Goal: Task Accomplishment & Management: Use online tool/utility

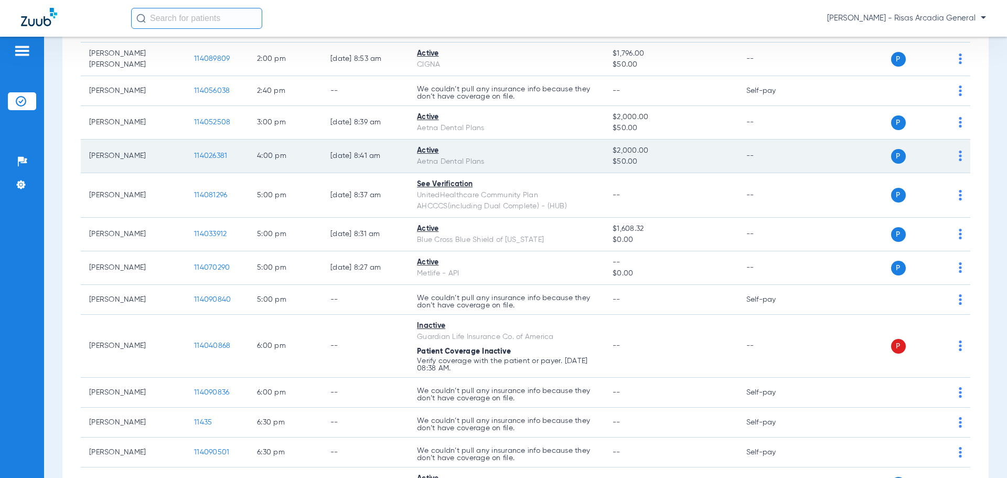
scroll to position [571, 0]
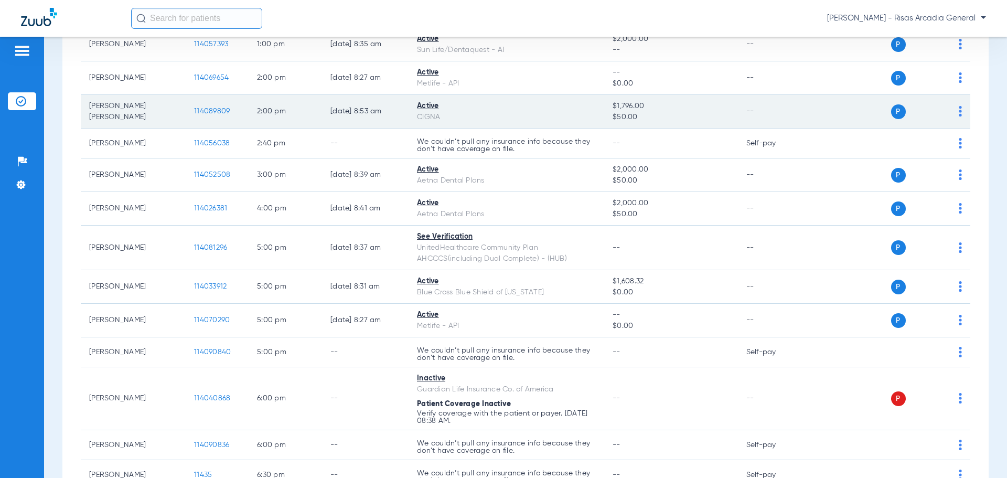
click at [959, 108] on img at bounding box center [960, 111] width 3 height 10
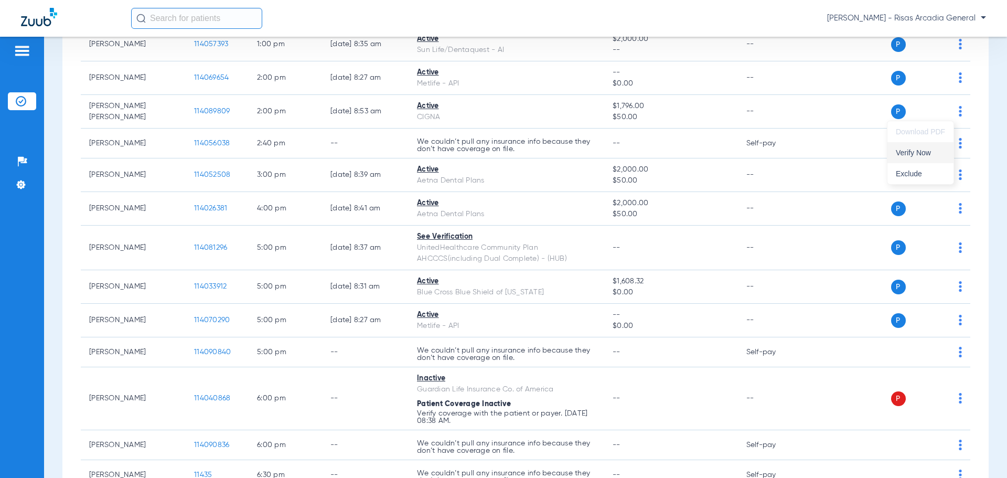
click at [902, 150] on span "Verify Now" at bounding box center [920, 152] width 49 height 7
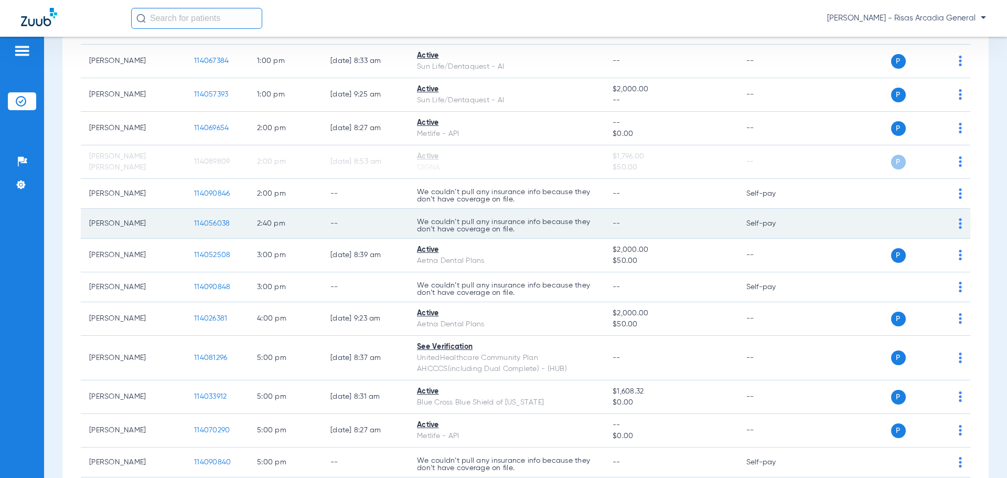
scroll to position [474, 0]
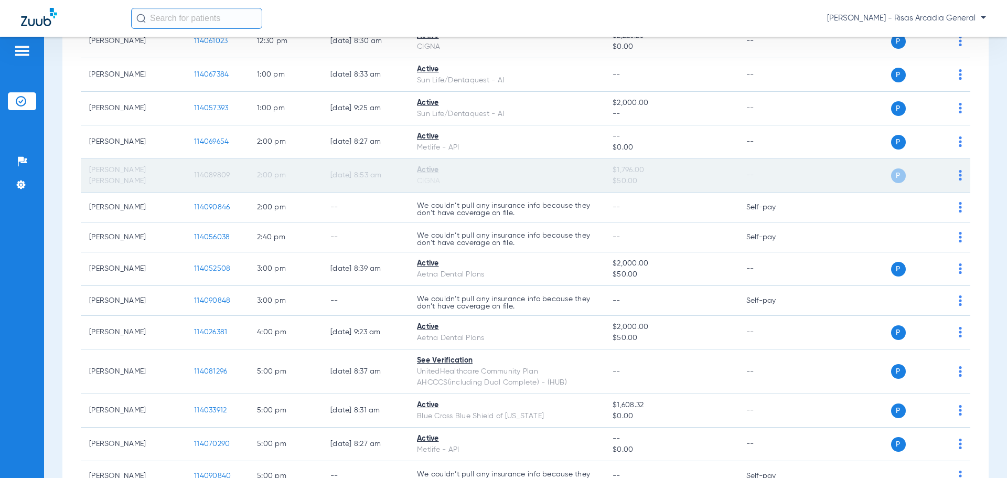
click at [209, 177] on span "114089809" at bounding box center [212, 175] width 36 height 7
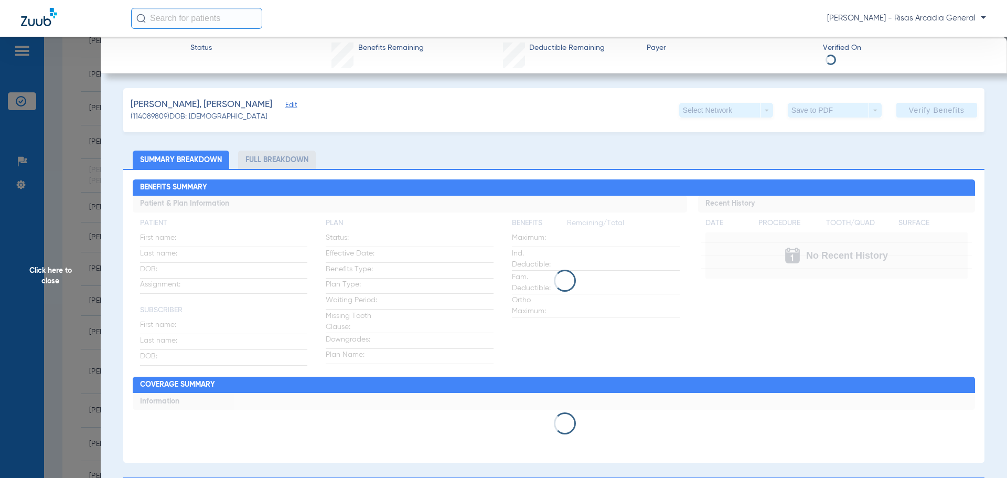
click at [299, 169] on div "Benefits Summary Patient & Plan Information Patient First name: Last name: DOB:…" at bounding box center [553, 316] width 861 height 294
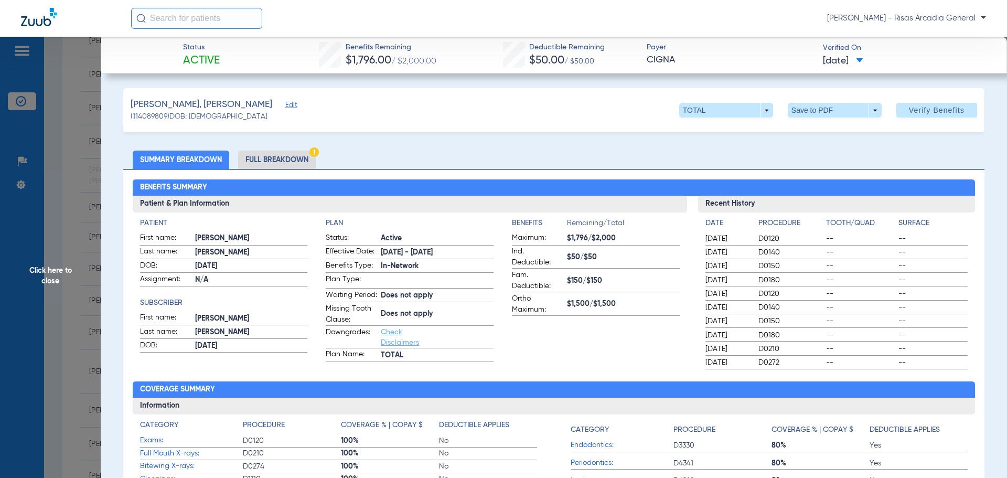
click at [297, 163] on li "Full Breakdown" at bounding box center [277, 160] width 78 height 18
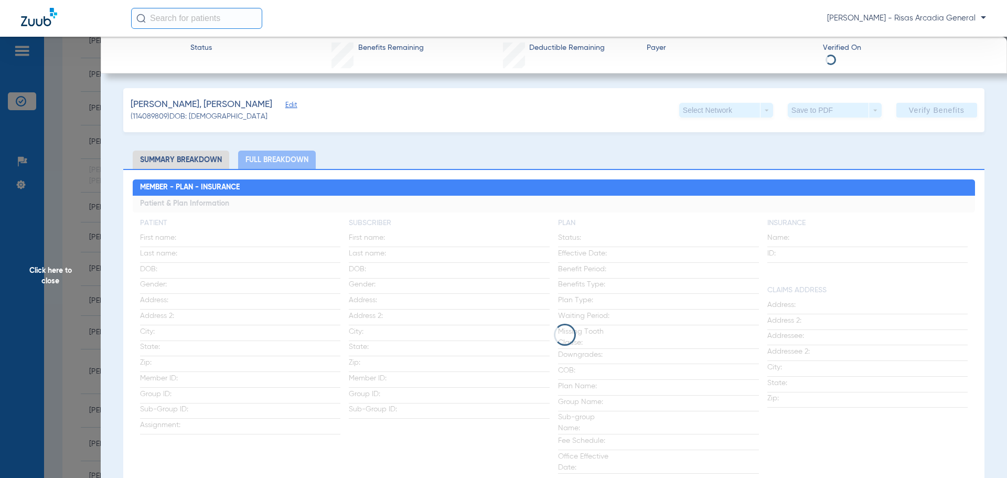
click at [176, 163] on li "Summary Breakdown" at bounding box center [181, 160] width 97 height 18
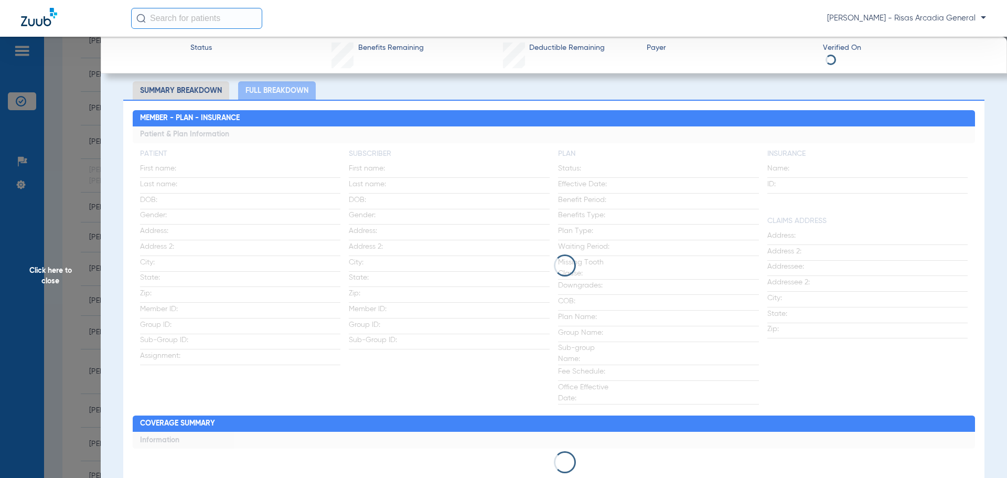
scroll to position [52, 0]
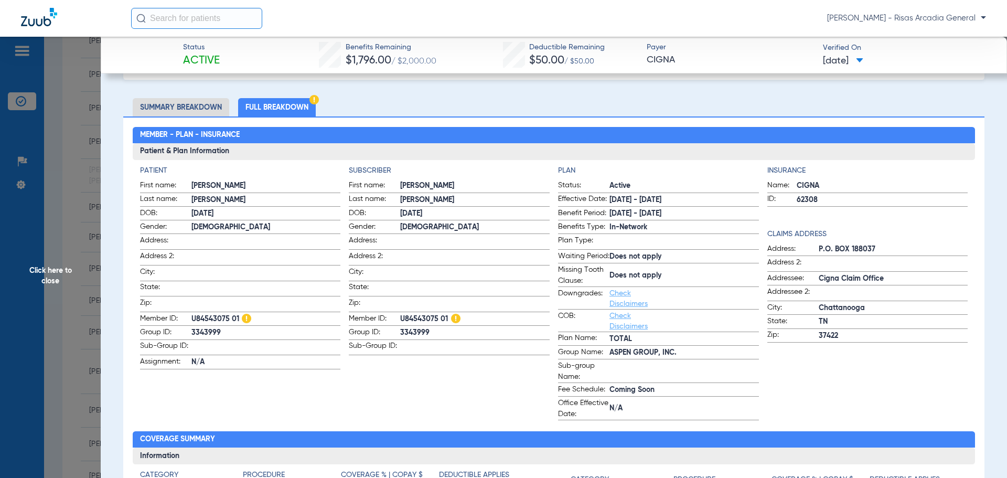
click at [59, 264] on span "Click here to close" at bounding box center [50, 276] width 101 height 478
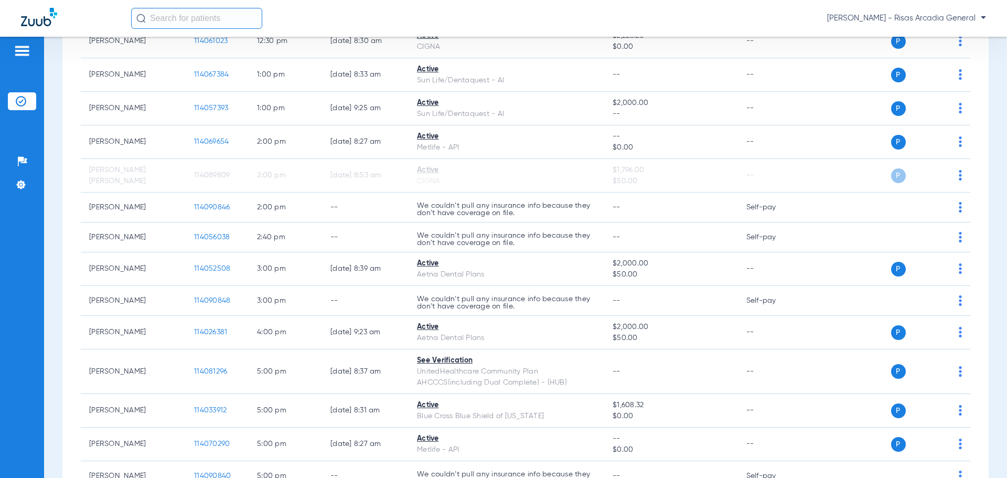
scroll to position [0, 0]
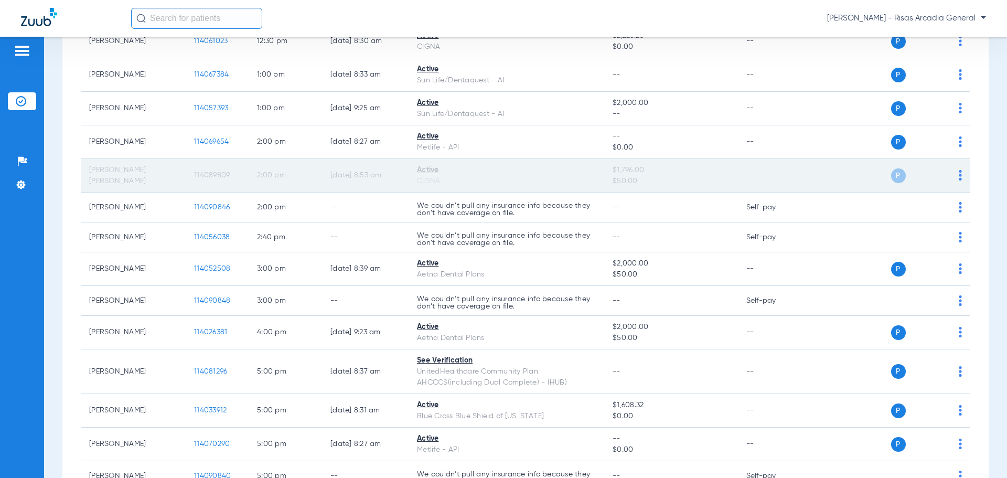
click at [222, 173] on span "114089809" at bounding box center [212, 175] width 36 height 7
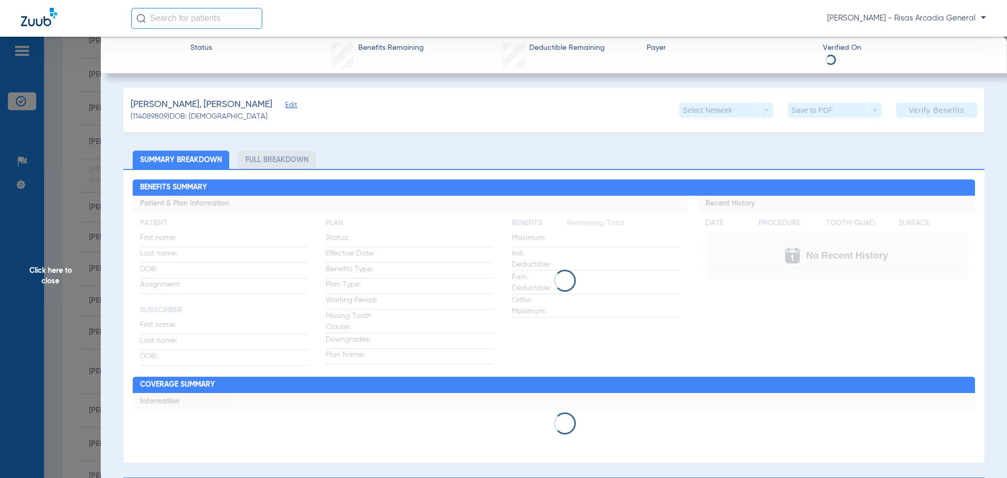
click at [50, 137] on span "Click here to close" at bounding box center [50, 276] width 101 height 478
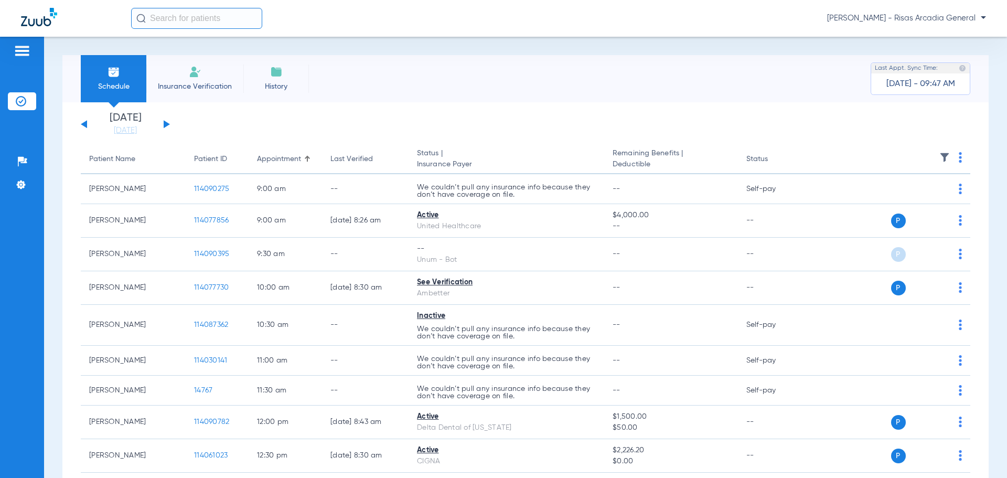
click at [184, 72] on li "Insurance Verification" at bounding box center [194, 78] width 97 height 47
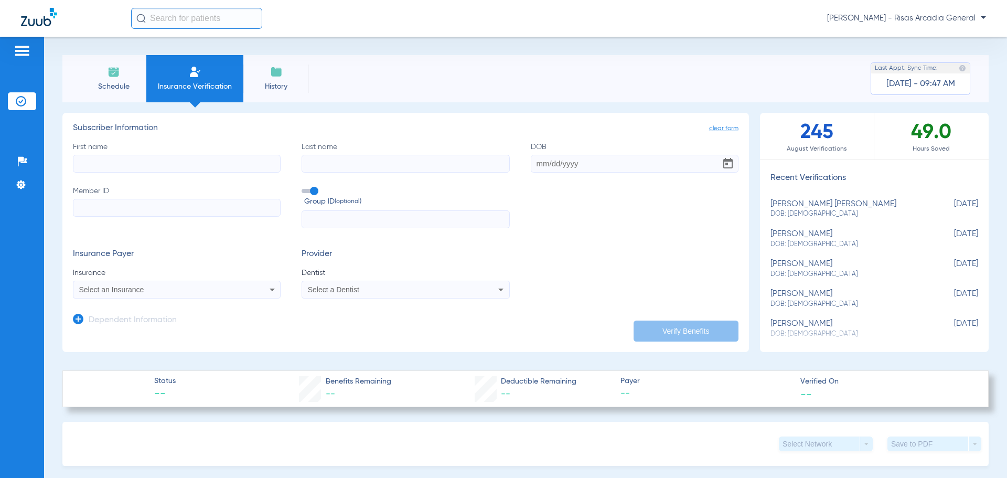
click at [134, 163] on input "First name" at bounding box center [177, 164] width 208 height 18
type input "OIIVIA"
click at [387, 159] on input "Last name" at bounding box center [406, 164] width 208 height 18
type input "HOWIE"
click at [633, 169] on input "DOB" at bounding box center [635, 164] width 208 height 18
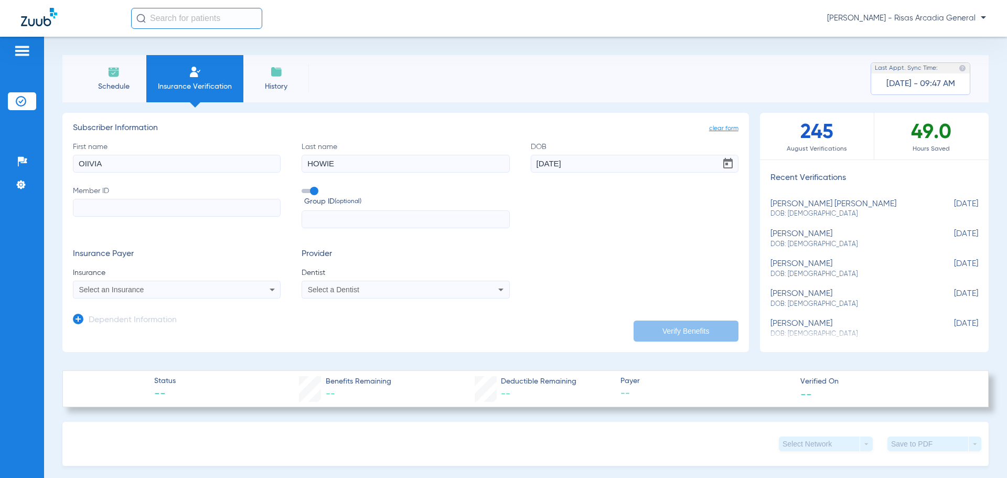
type input "01/23/2000"
click at [236, 213] on input "Member ID" at bounding box center [177, 208] width 208 height 18
type input "993359052"
click at [233, 292] on div "Select an Insurance" at bounding box center [157, 289] width 157 height 7
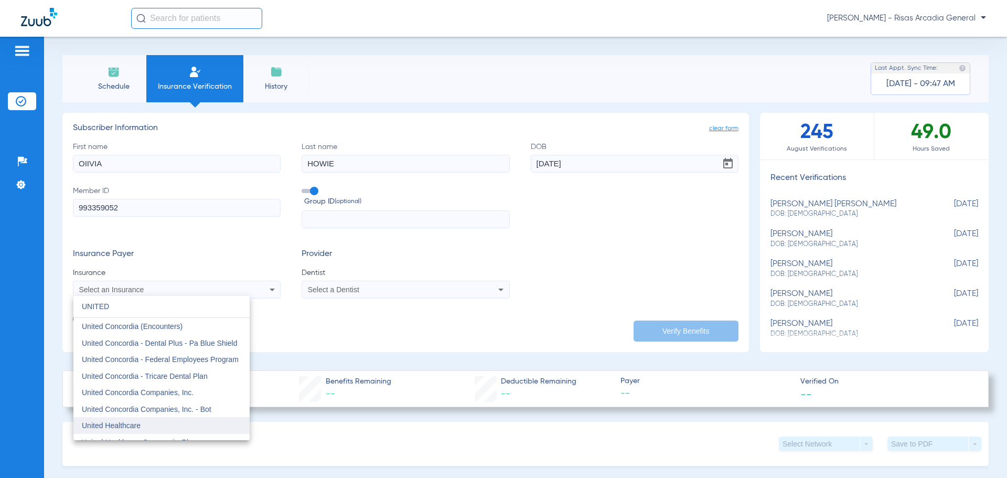
type input "UNITED"
click at [152, 419] on mat-option "United Healthcare" at bounding box center [161, 425] width 176 height 17
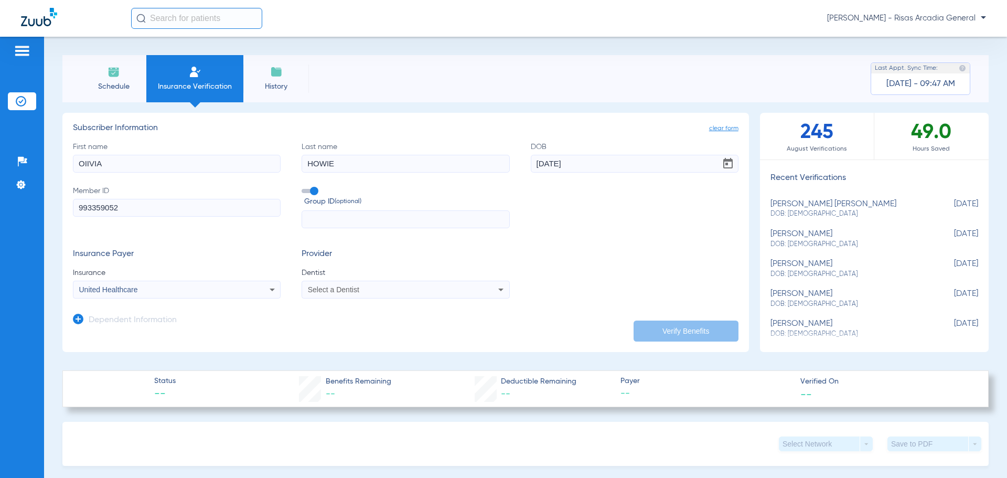
click at [380, 285] on div "Select a Dentist" at bounding box center [405, 289] width 207 height 13
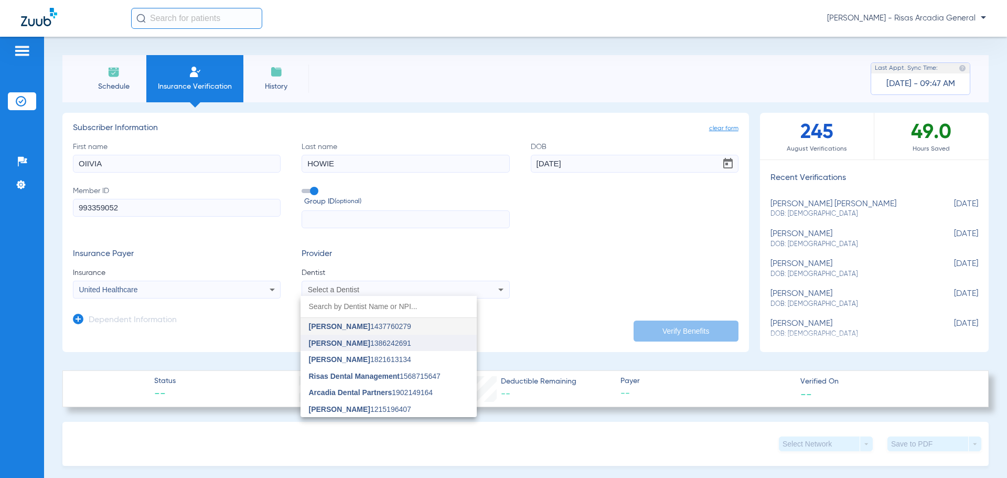
click at [368, 345] on span "[PERSON_NAME] 1386242691" at bounding box center [360, 342] width 102 height 7
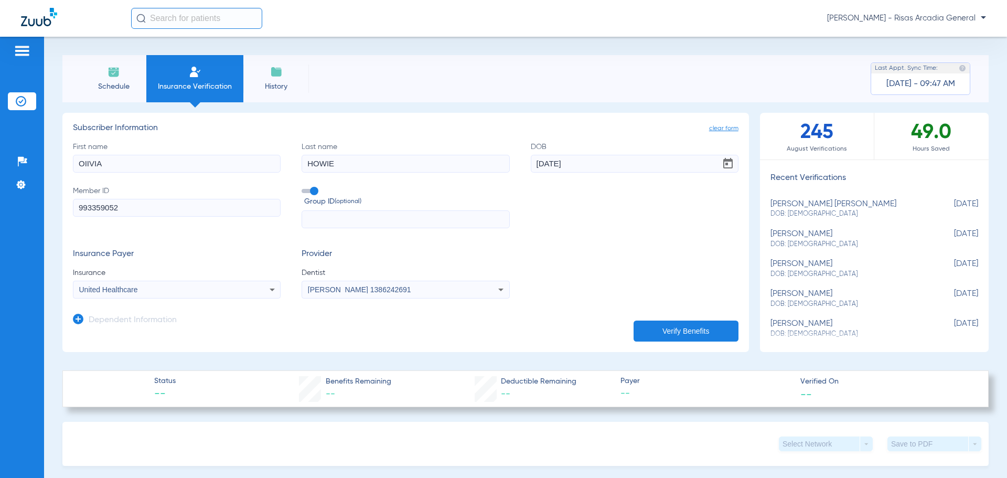
click at [668, 339] on button "Verify Benefits" at bounding box center [686, 331] width 105 height 21
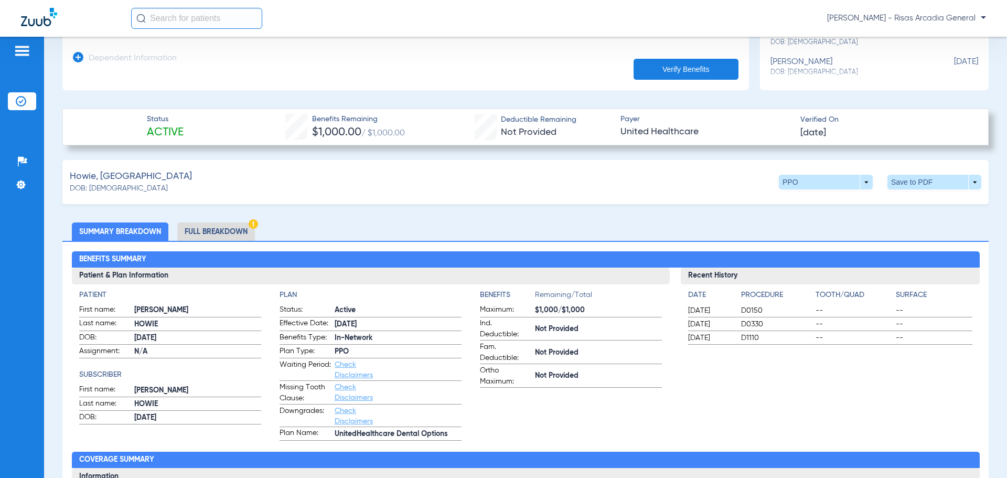
scroll to position [262, 0]
click at [200, 226] on li "Full Breakdown" at bounding box center [216, 231] width 78 height 18
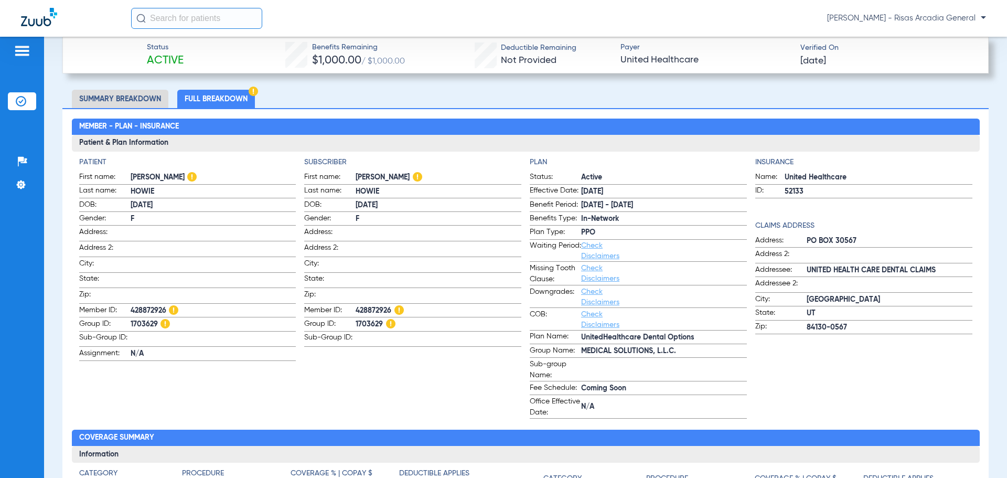
scroll to position [420, 0]
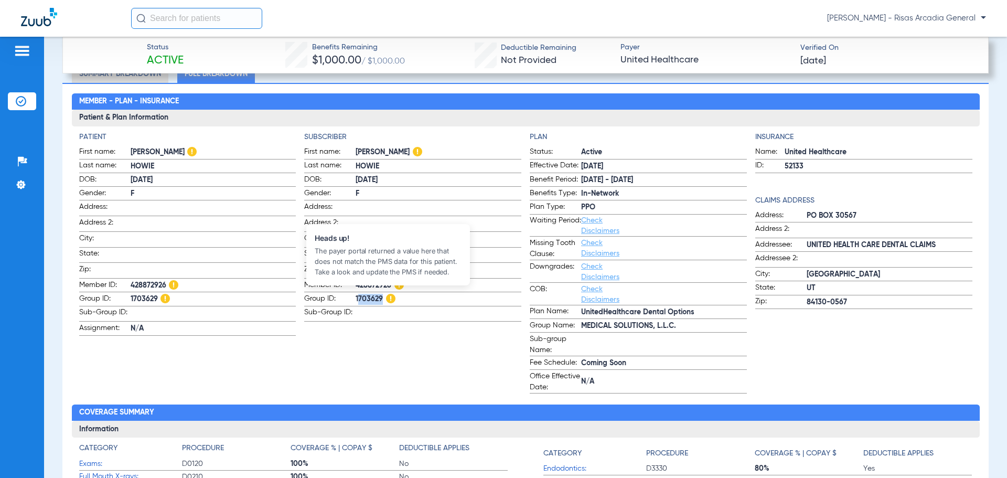
drag, startPoint x: 355, startPoint y: 294, endPoint x: 385, endPoint y: 298, distance: 30.1
click at [385, 298] on span "1703629" at bounding box center [439, 299] width 166 height 11
click at [439, 333] on app-subscriber-information "Subscriber First name: OLIVIA Last name: HOWIE DOB: 01/23/2000 Gender: F Addres…" at bounding box center [412, 263] width 217 height 262
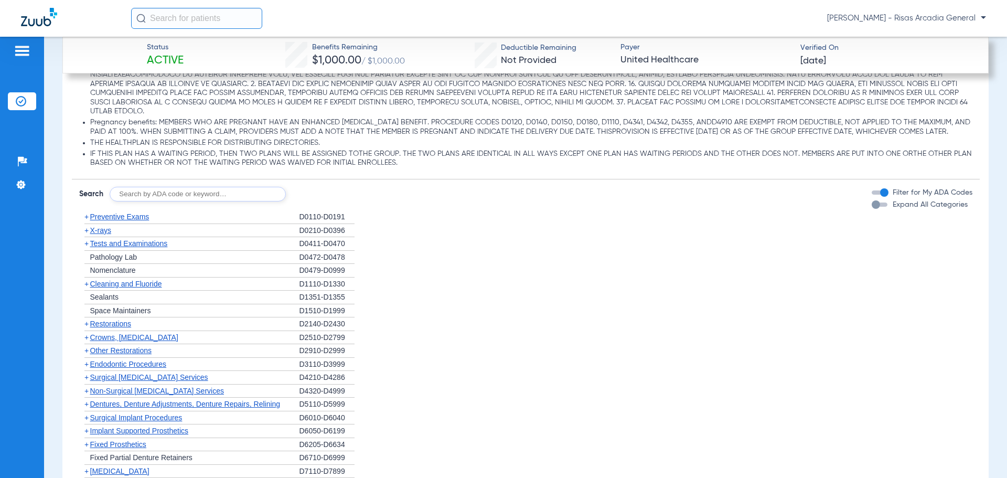
scroll to position [1364, 0]
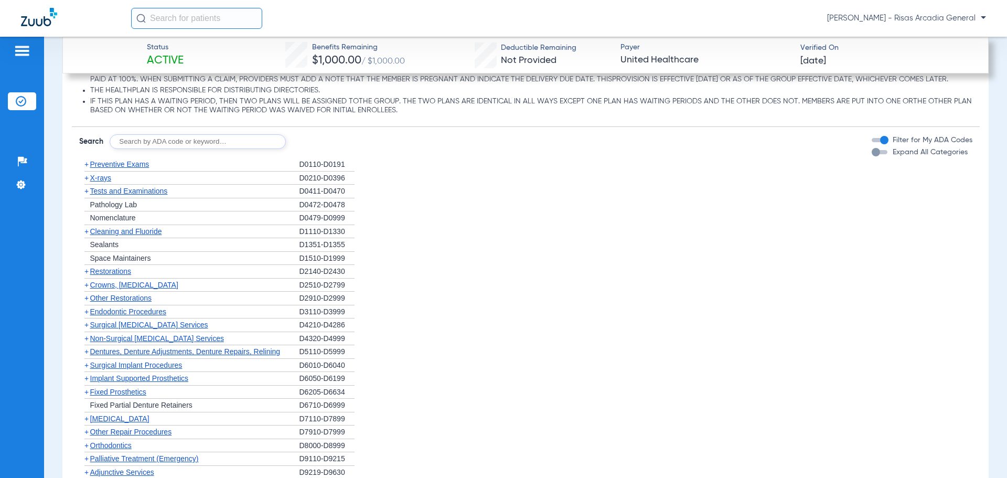
click at [141, 168] on span "Preventive Exams" at bounding box center [119, 164] width 59 height 8
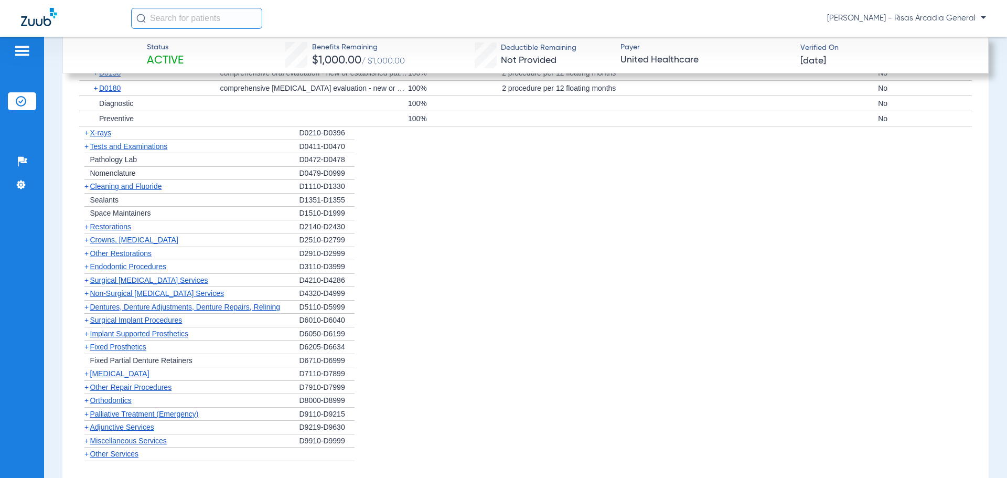
scroll to position [1521, 0]
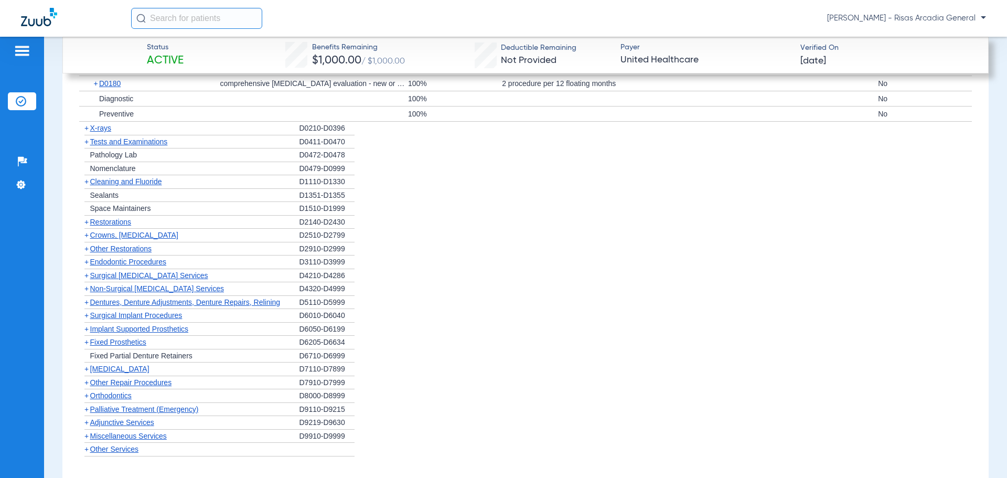
click at [142, 186] on span "Cleaning and Fluoride" at bounding box center [126, 181] width 72 height 8
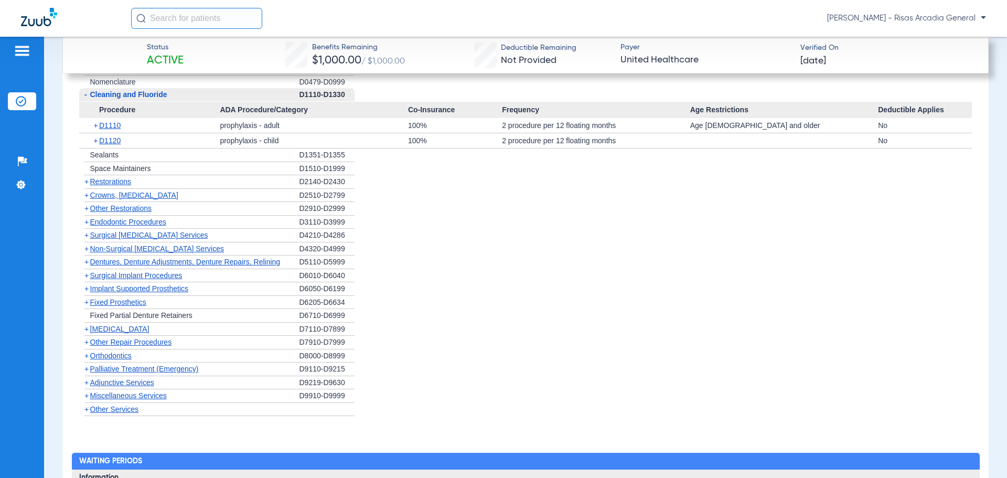
scroll to position [1626, 0]
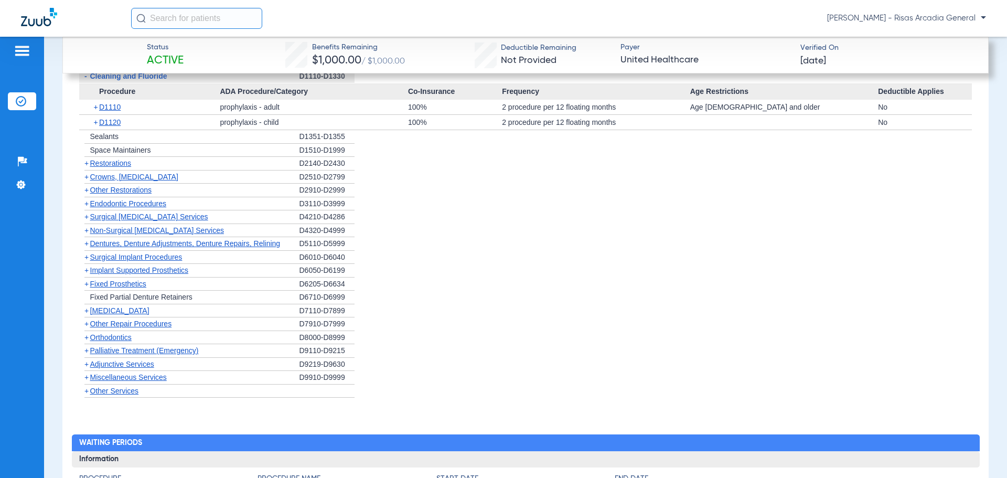
click at [153, 235] on span "Non-Surgical [MEDICAL_DATA] Services" at bounding box center [157, 230] width 134 height 8
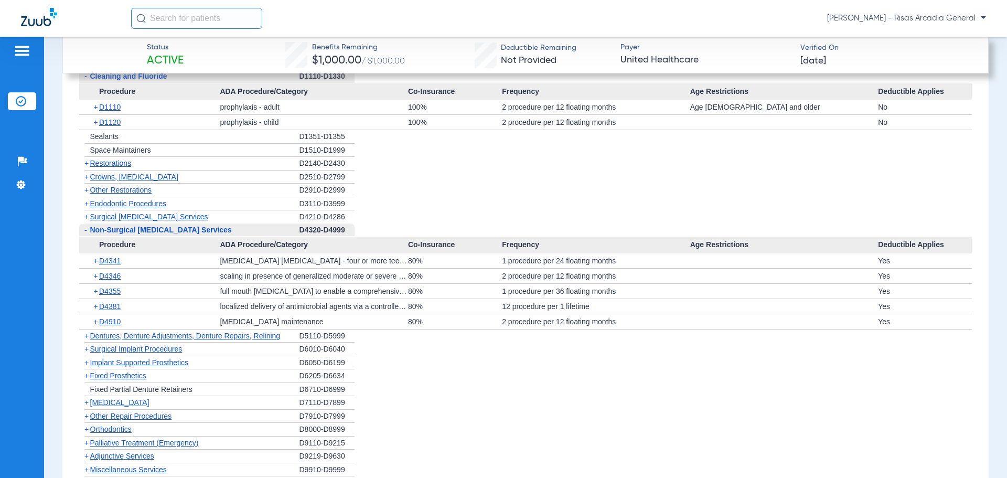
click at [153, 234] on span "Non-Surgical [MEDICAL_DATA] Services" at bounding box center [161, 230] width 142 height 8
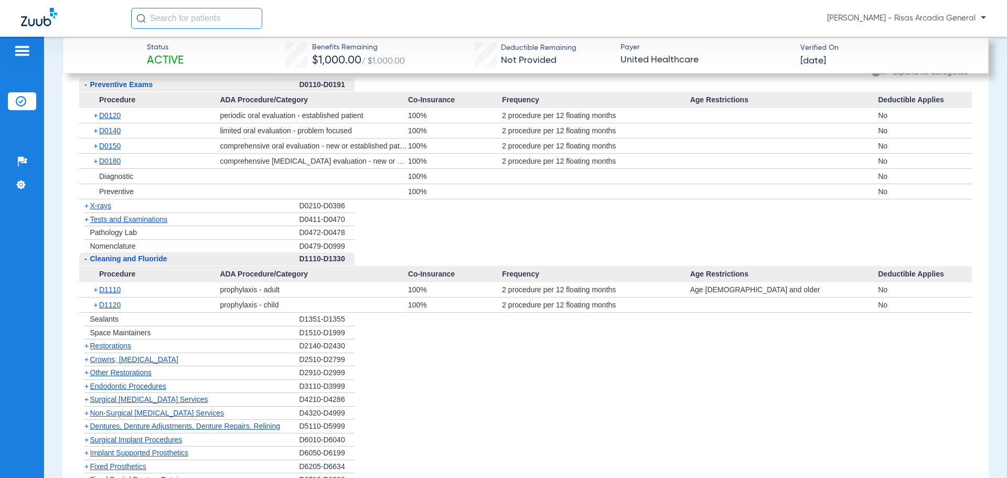
scroll to position [1448, 0]
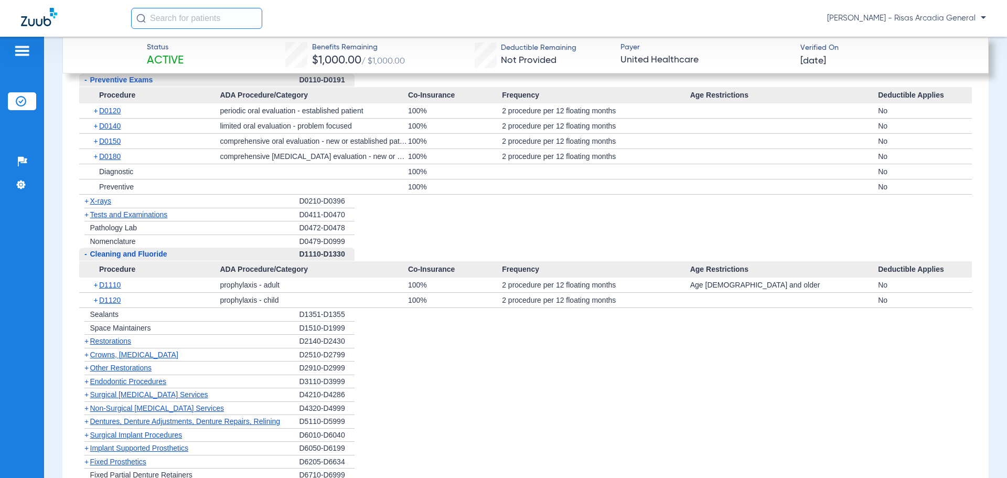
click at [121, 219] on span "Tests and Examinations" at bounding box center [129, 214] width 78 height 8
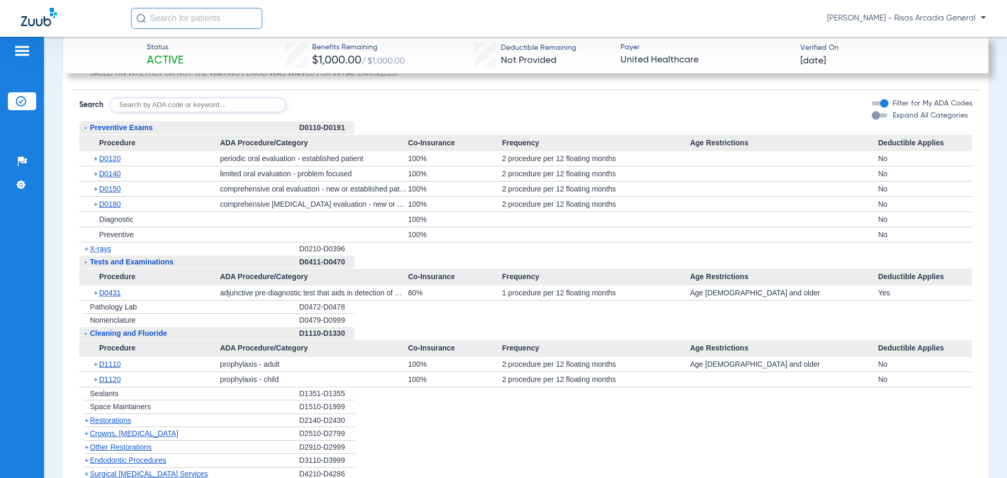
scroll to position [1344, 0]
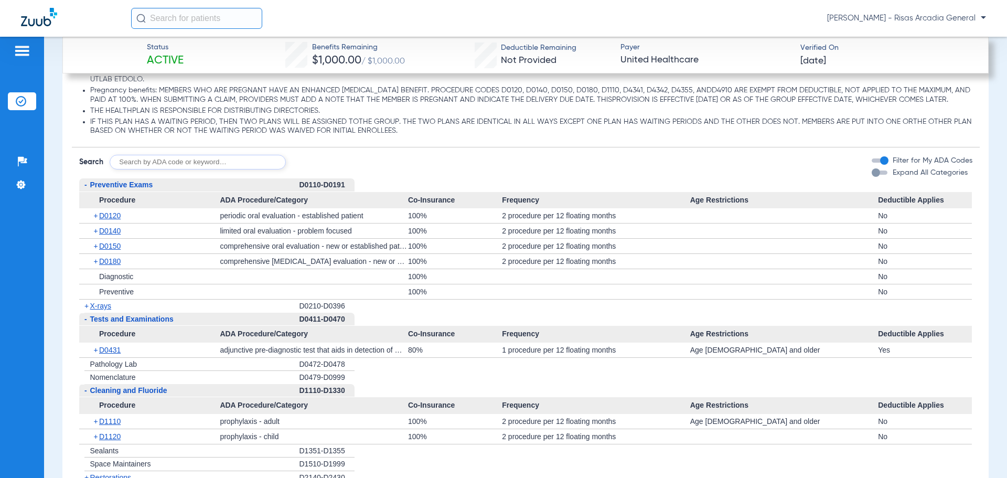
click at [104, 310] on span "X-rays" at bounding box center [100, 306] width 21 height 8
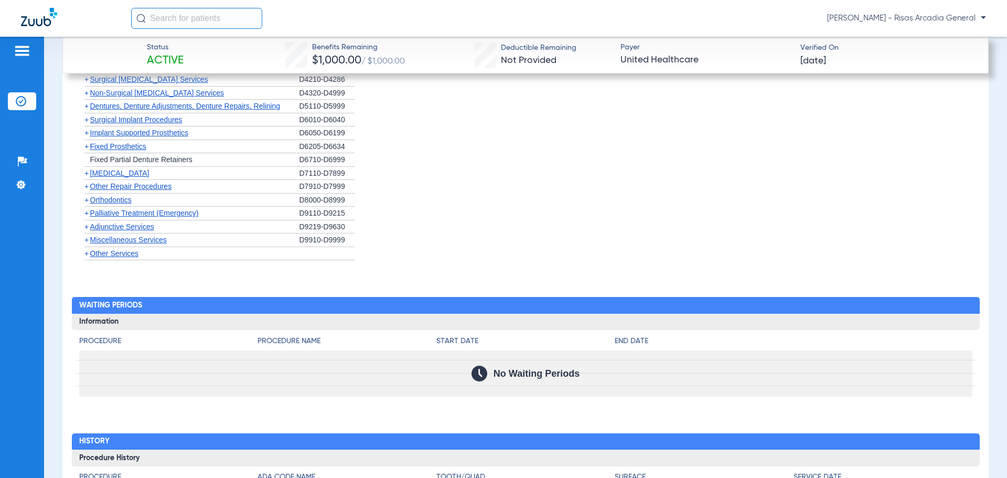
scroll to position [1973, 0]
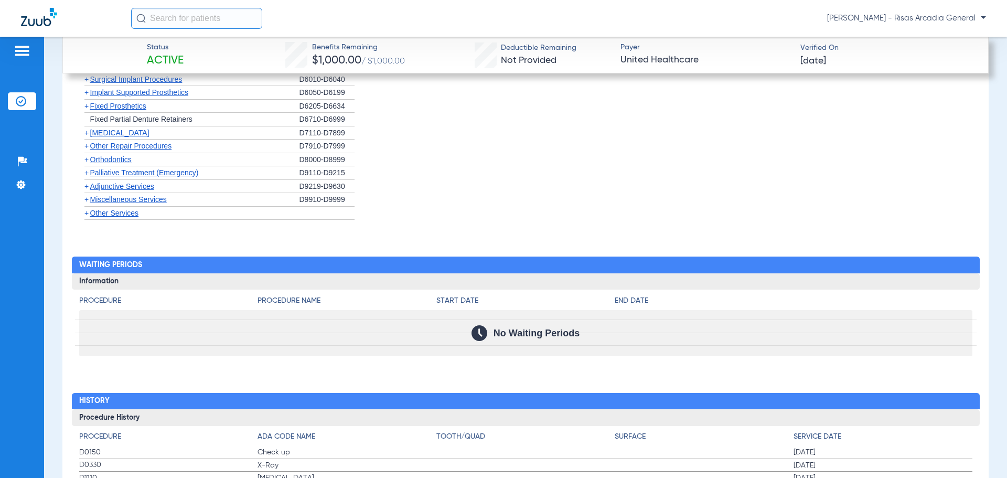
click at [114, 164] on span "Orthodontics" at bounding box center [110, 159] width 41 height 8
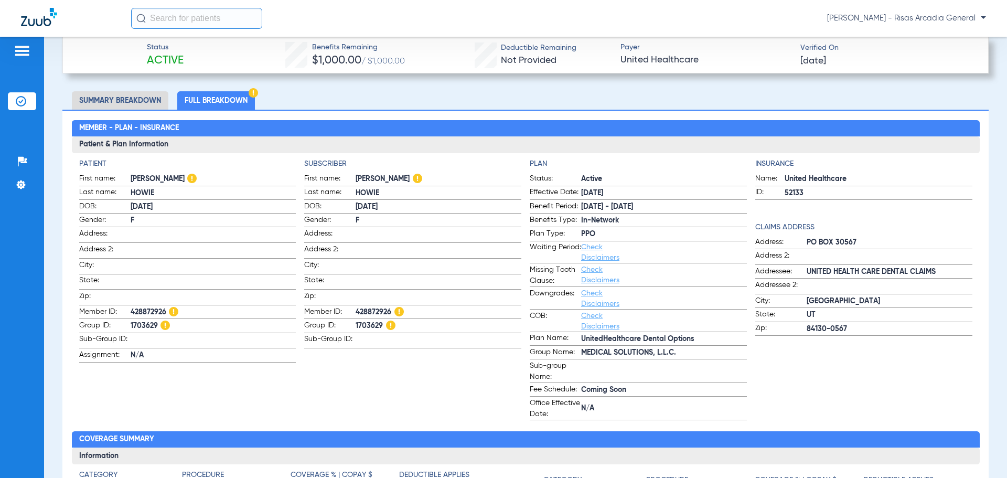
scroll to position [399, 0]
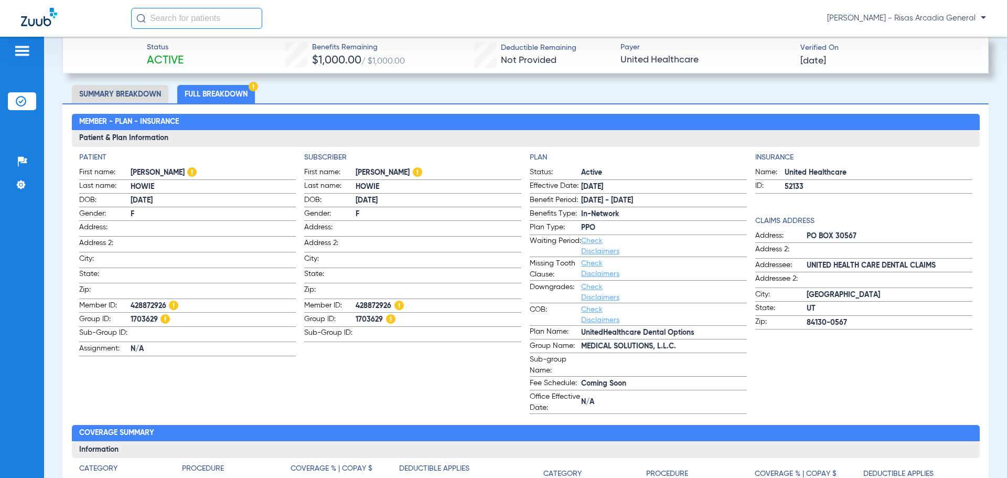
drag, startPoint x: 530, startPoint y: 200, endPoint x: 638, endPoint y: 210, distance: 109.1
click at [637, 208] on form "Status: Active Effective Date: 8/5/24 Benefit Period: 7/21/25 - 6/30/26 Benefit…" at bounding box center [638, 290] width 217 height 247
click at [774, 345] on div "Insurance Name: United Healthcare ID: 52133 Claims Address Address: PO BOX 3056…" at bounding box center [863, 283] width 217 height 262
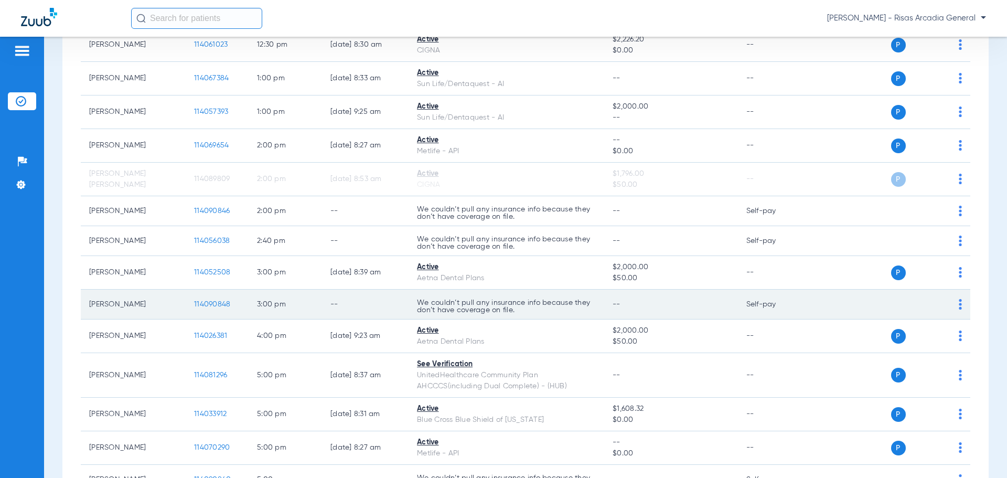
scroll to position [358, 0]
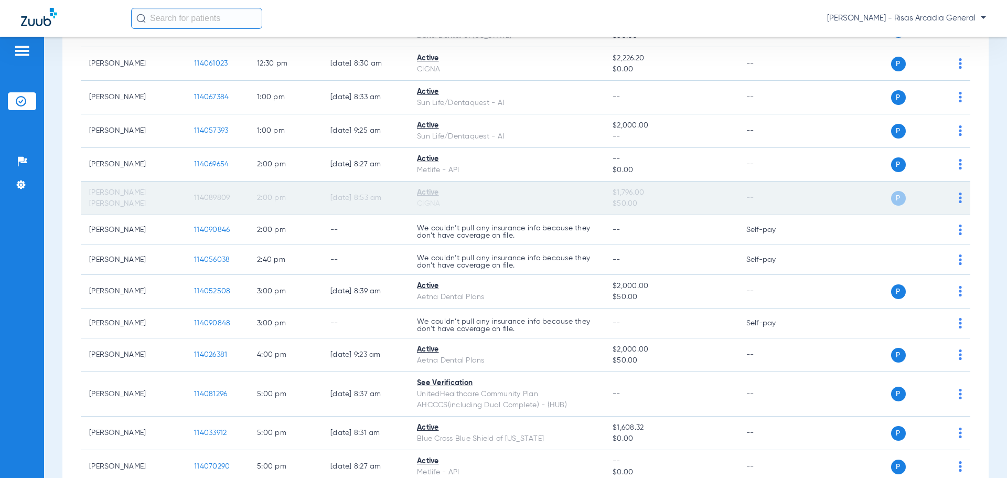
click at [957, 196] on td "P S" at bounding box center [890, 199] width 162 height 34
click at [959, 198] on img at bounding box center [960, 198] width 3 height 10
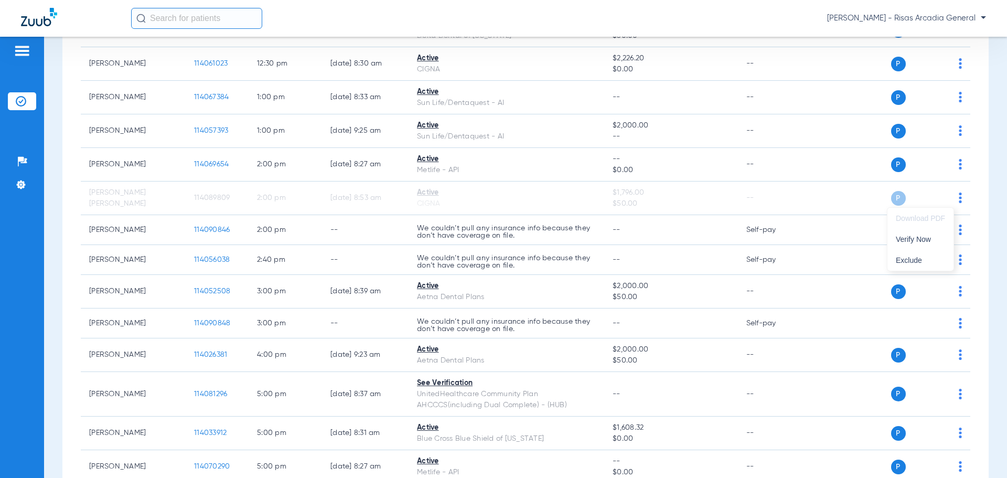
click at [983, 175] on div at bounding box center [503, 239] width 1007 height 478
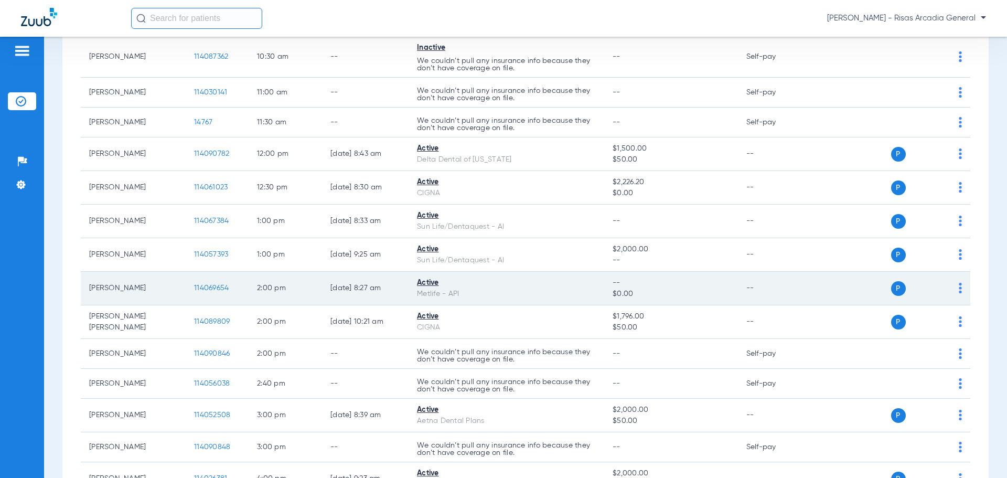
scroll to position [0, 0]
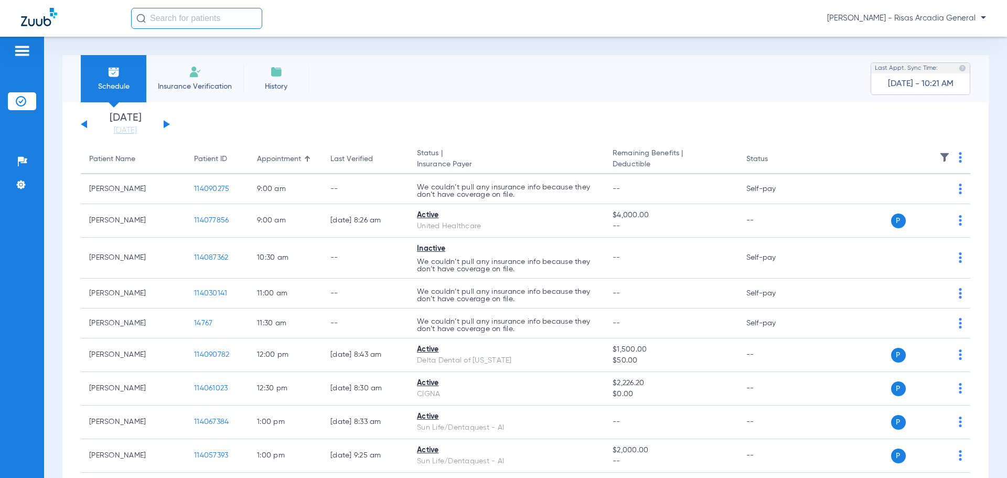
click at [219, 82] on span "Insurance Verification" at bounding box center [194, 86] width 81 height 10
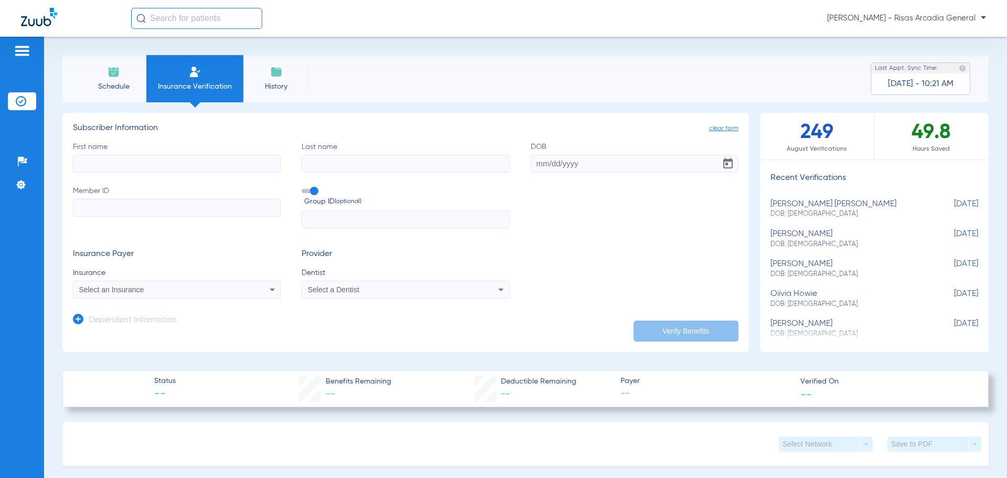
click at [128, 86] on span "Schedule" at bounding box center [114, 86] width 50 height 10
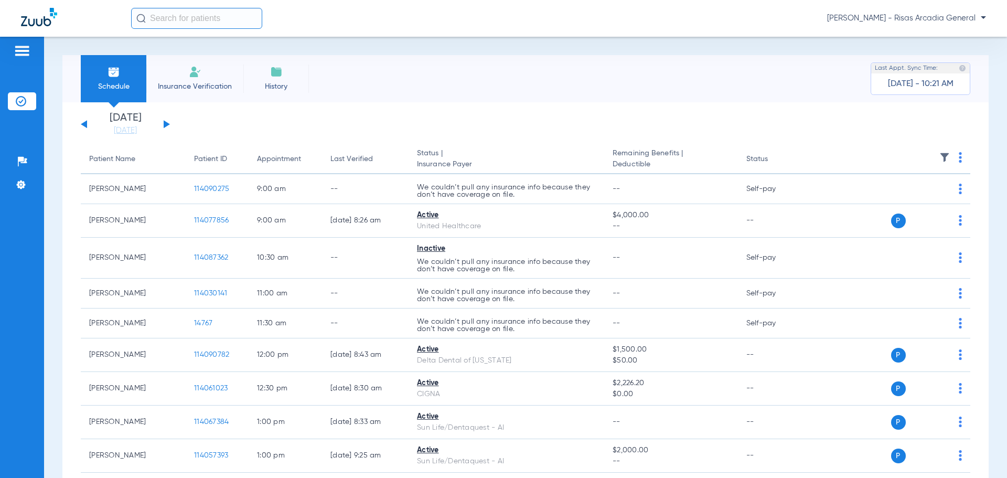
click at [90, 126] on div "[DATE] [DATE] [DATE] [DATE] [DATE] [DATE] [DATE] [DATE] [DATE] [DATE] [DATE] [D…" at bounding box center [125, 124] width 89 height 23
click at [88, 124] on div "[DATE] [DATE] [DATE] [DATE] [DATE] [DATE] [DATE] [DATE] [DATE] [DATE] [DATE] [D…" at bounding box center [125, 124] width 89 height 23
click at [121, 132] on link "[DATE]" at bounding box center [125, 130] width 63 height 10
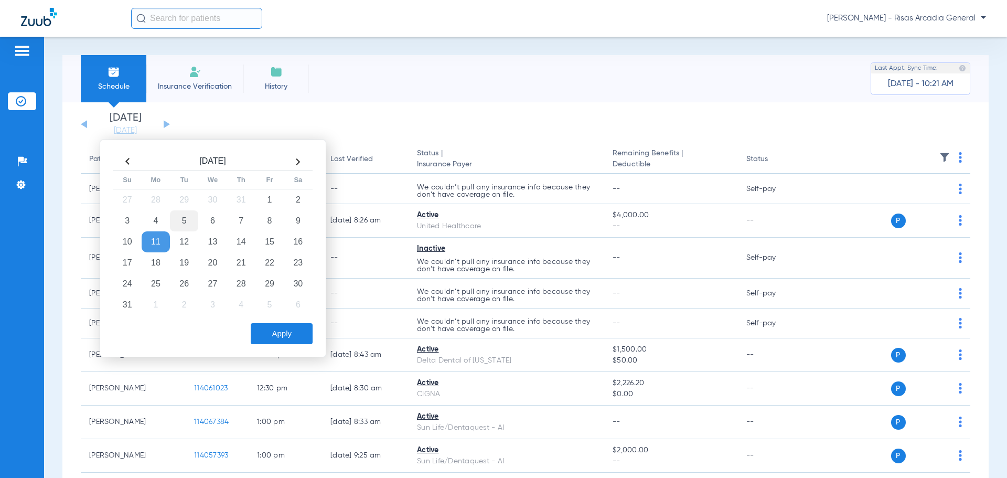
click at [186, 219] on td "5" at bounding box center [184, 220] width 28 height 21
click at [304, 331] on button "Apply" at bounding box center [282, 333] width 62 height 21
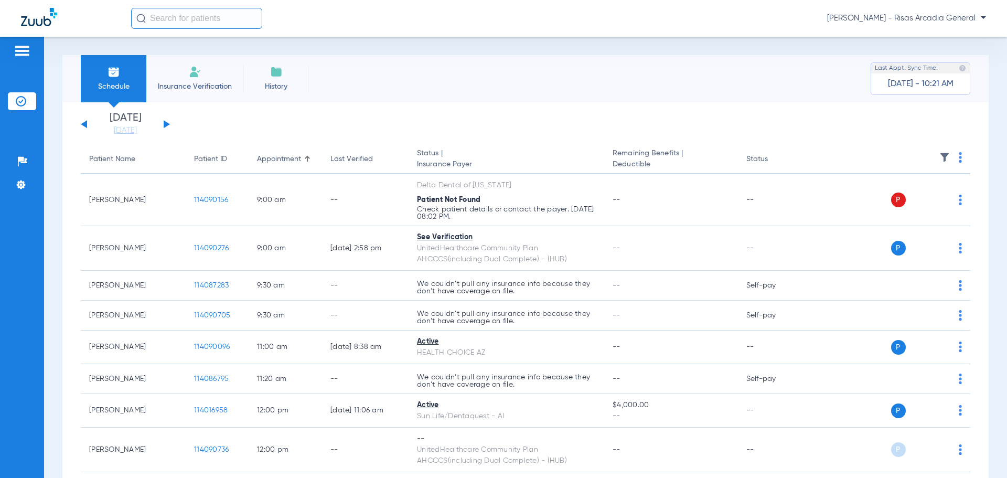
click at [169, 124] on button at bounding box center [167, 124] width 6 height 8
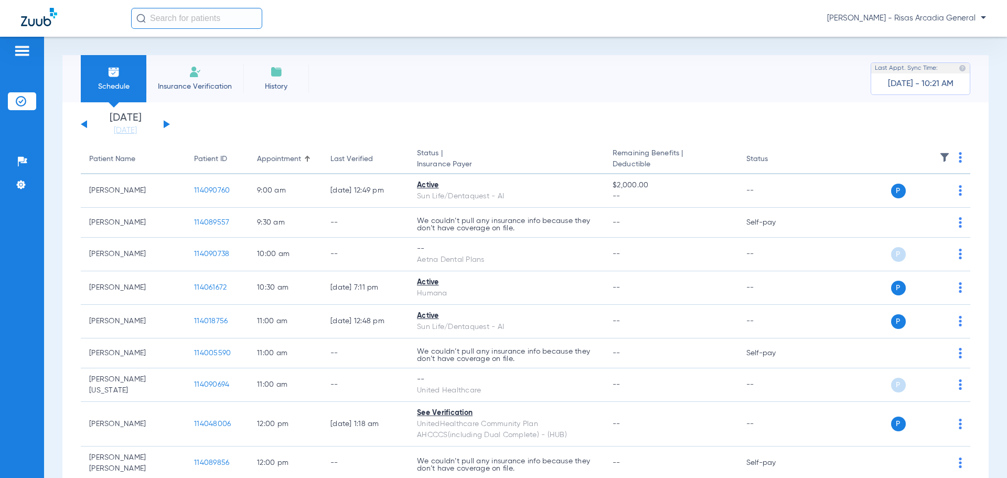
click at [197, 68] on img at bounding box center [195, 72] width 13 height 13
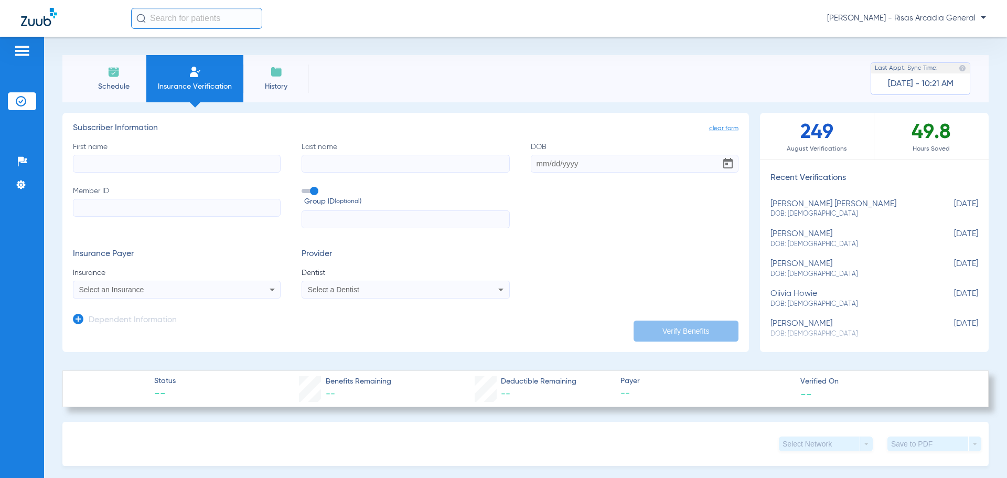
click at [156, 204] on input "Member ID" at bounding box center [177, 208] width 208 height 18
paste input "CUH160M78321"
type input "CUH160M78321"
click at [135, 166] on input "First name" at bounding box center [177, 164] width 208 height 18
type input "[PERSON_NAME]"
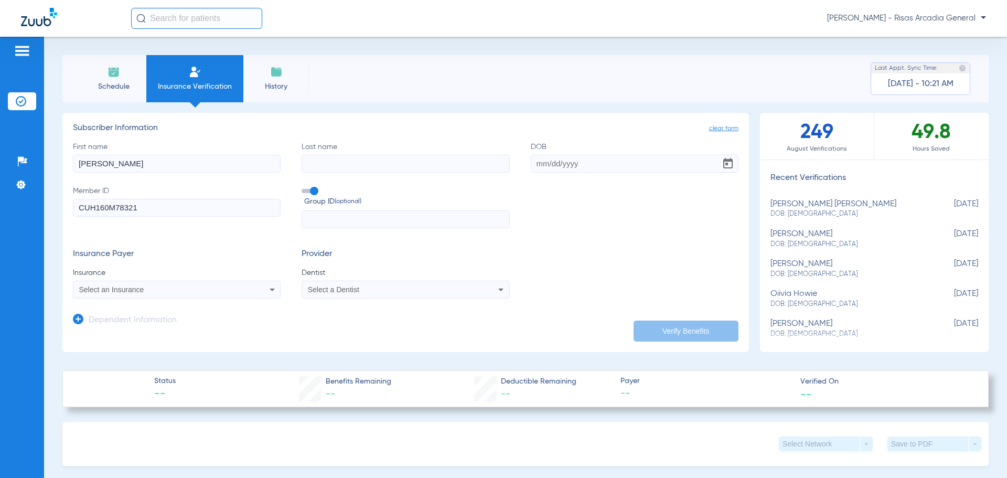
click at [363, 176] on div "First name [PERSON_NAME] Last name DOB Member ID CUH160M78321 Group ID (optiona…" at bounding box center [406, 185] width 666 height 87
click at [369, 165] on input "Last name" at bounding box center [406, 164] width 208 height 18
type input "[PERSON_NAME]"
click at [561, 162] on input "DOB" at bounding box center [635, 164] width 208 height 18
type input "[DATE]"
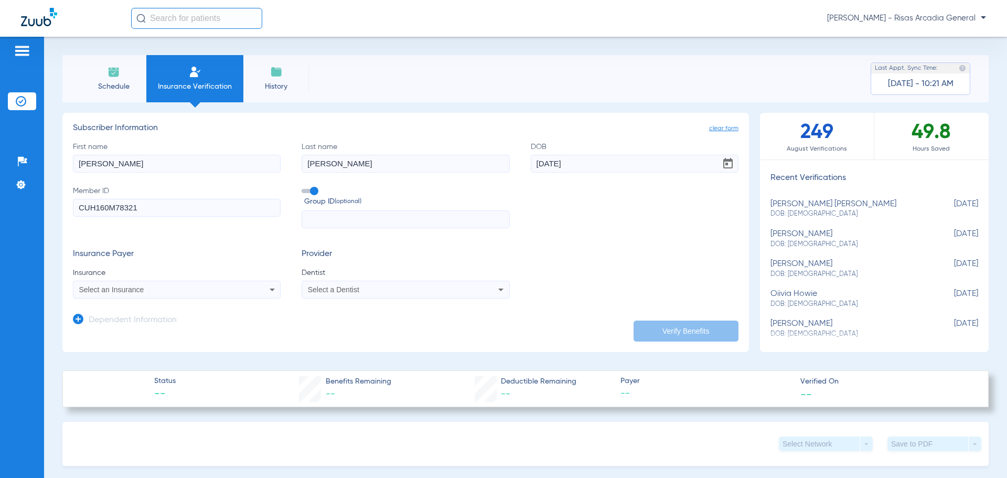
click at [153, 284] on div "Select an Insurance" at bounding box center [176, 289] width 207 height 13
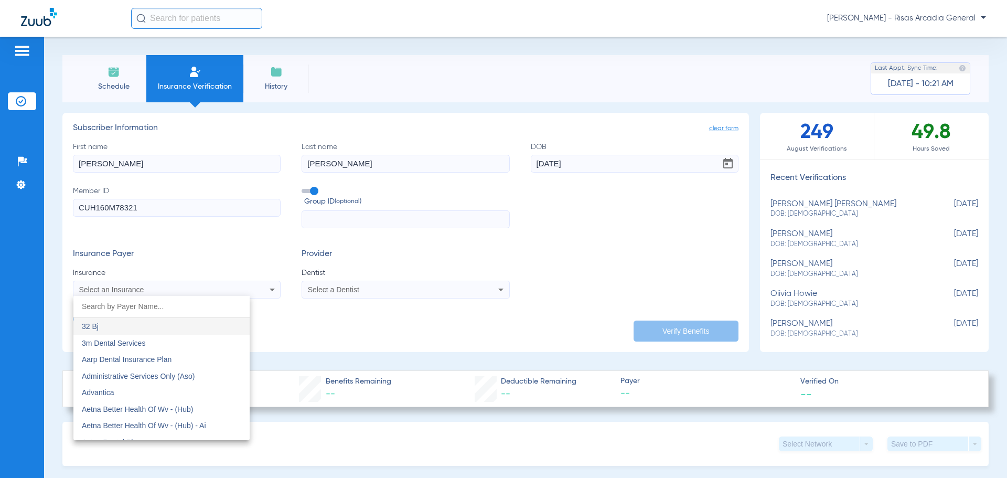
type input "C"
drag, startPoint x: 186, startPoint y: 308, endPoint x: 0, endPoint y: 302, distance: 186.3
click at [0, 303] on div "BLUE CROSS close Anthem Blue Cross - Ai Blue Cross Blue Shield (Fep Blue Dental…" at bounding box center [503, 239] width 1007 height 478
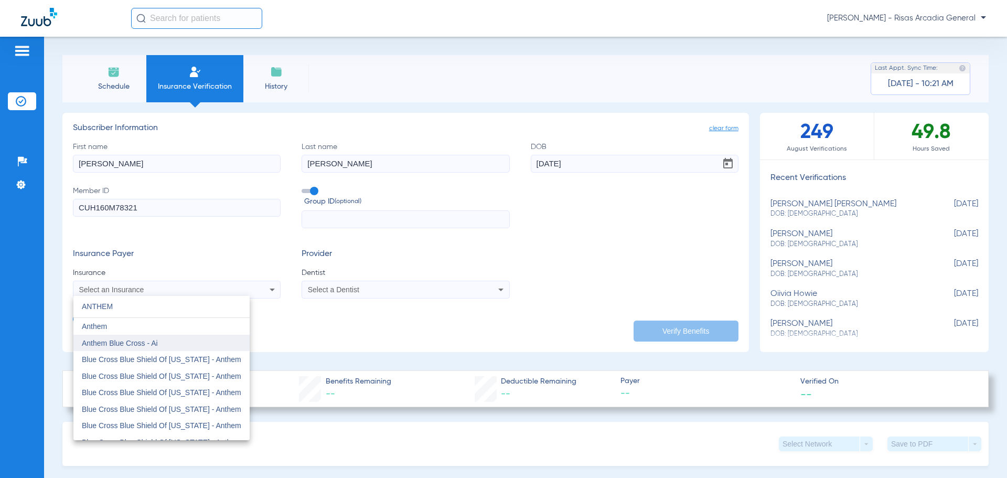
type input "ANTHEM"
click at [135, 344] on span "Anthem Blue Cross - Ai" at bounding box center [120, 343] width 76 height 8
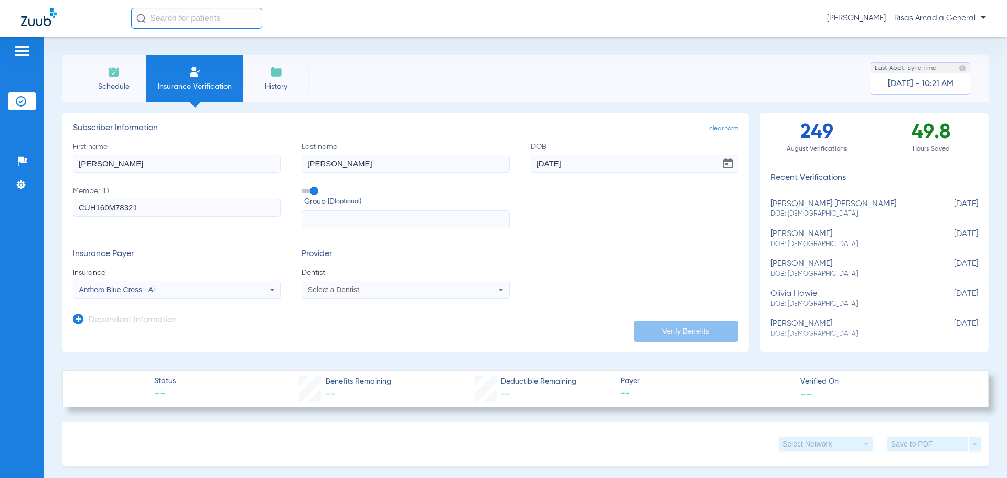
click at [414, 293] on div "Select a Dentist" at bounding box center [386, 289] width 157 height 7
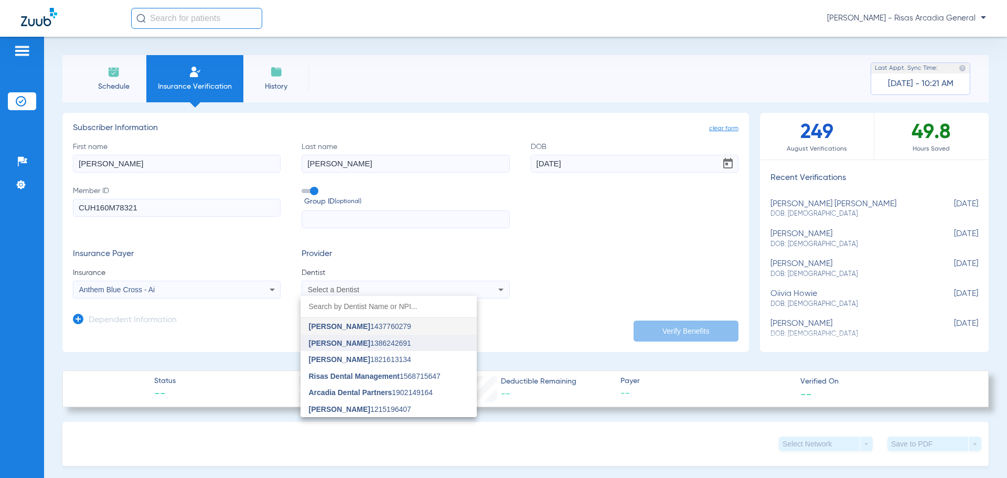
click at [394, 340] on span "[PERSON_NAME] 1386242691" at bounding box center [360, 342] width 102 height 7
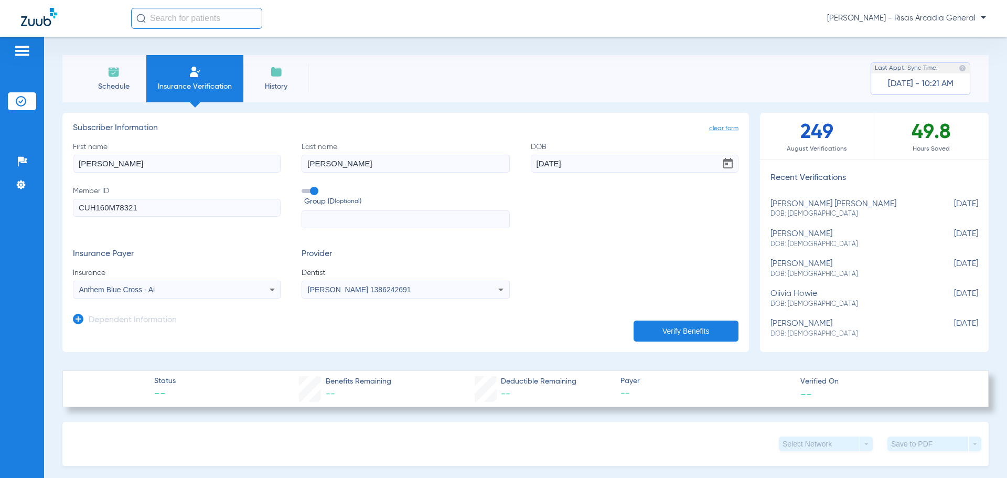
click at [636, 321] on button "Verify Benefits" at bounding box center [686, 331] width 105 height 21
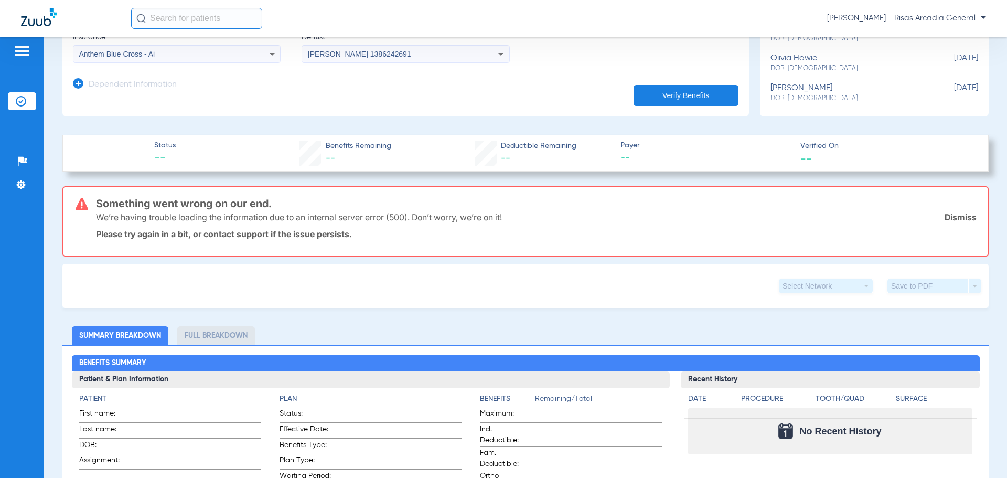
scroll to position [105, 0]
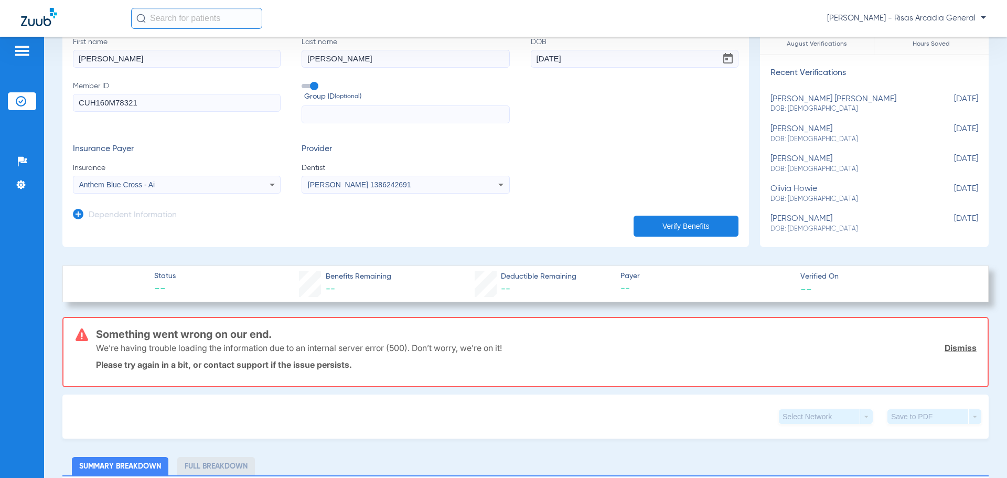
click at [661, 241] on app-manual-verification-form "clear form Subscriber Information First name [PERSON_NAME] Last name [PERSON_NA…" at bounding box center [405, 127] width 687 height 239
click at [666, 226] on button "Verify Benefits" at bounding box center [686, 226] width 105 height 21
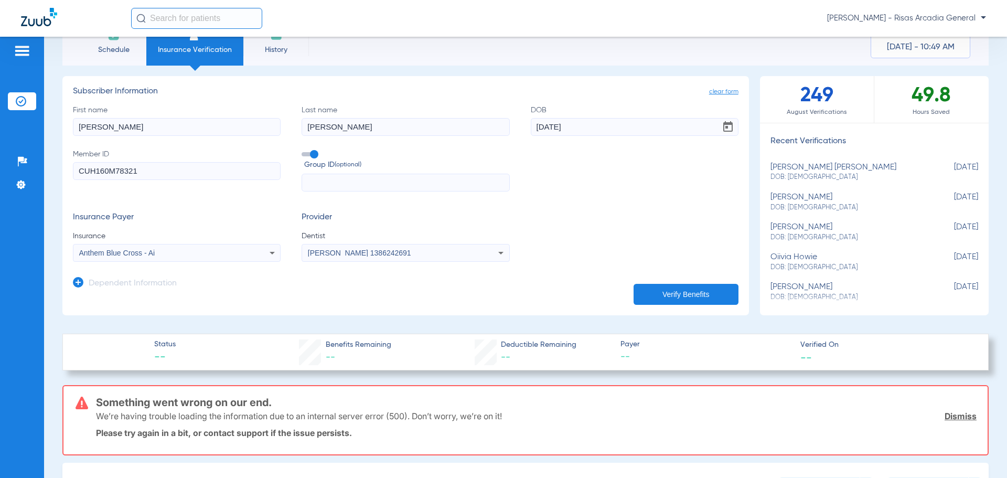
scroll to position [0, 0]
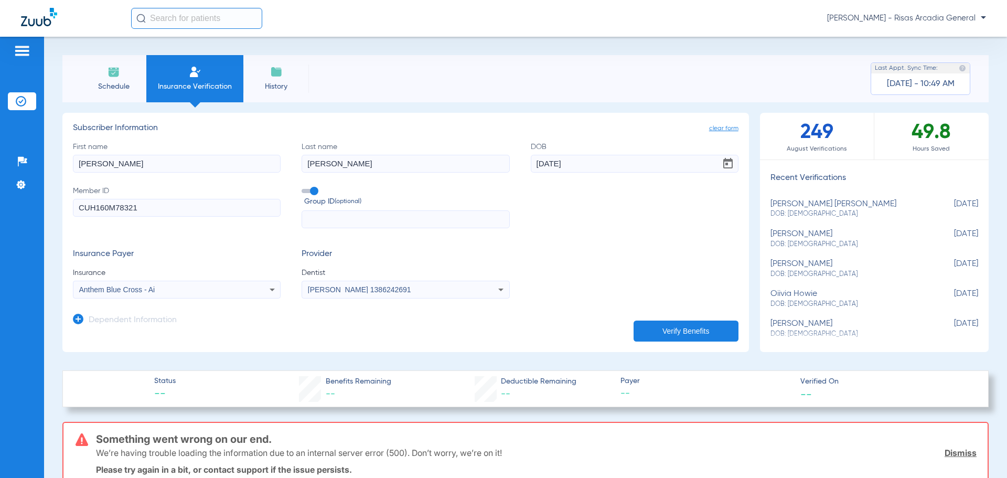
click at [134, 289] on span "Anthem Blue Cross - Ai" at bounding box center [117, 289] width 76 height 8
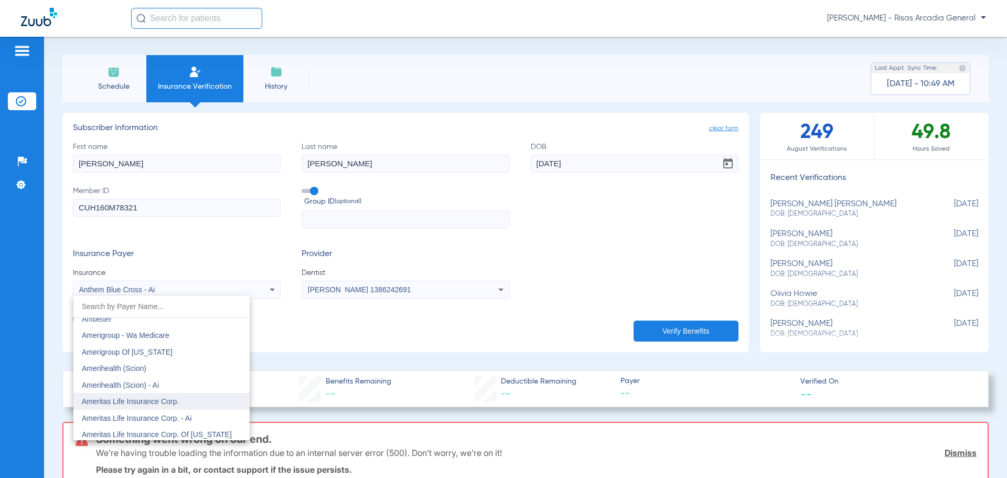
scroll to position [167, 0]
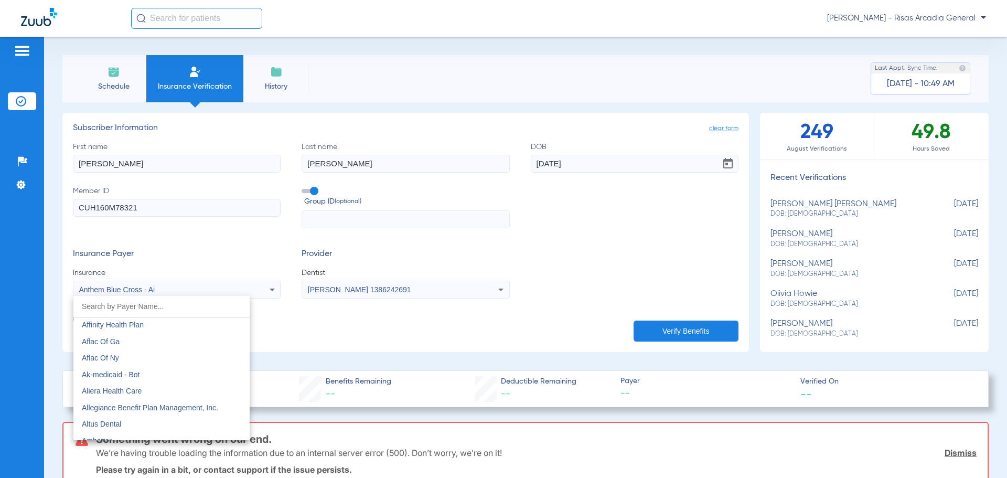
click at [112, 300] on input "dropdown search" at bounding box center [161, 307] width 176 height 22
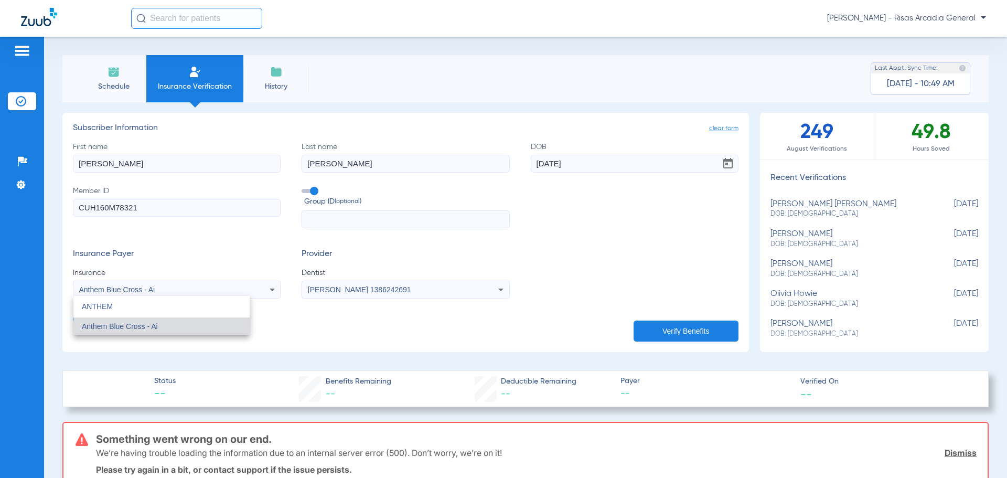
scroll to position [0, 0]
type input "ANTHEM"
click at [140, 327] on span "Anthem Blue Cross - Ai" at bounding box center [120, 326] width 76 height 8
click at [676, 336] on button "Verify Benefits" at bounding box center [686, 331] width 105 height 21
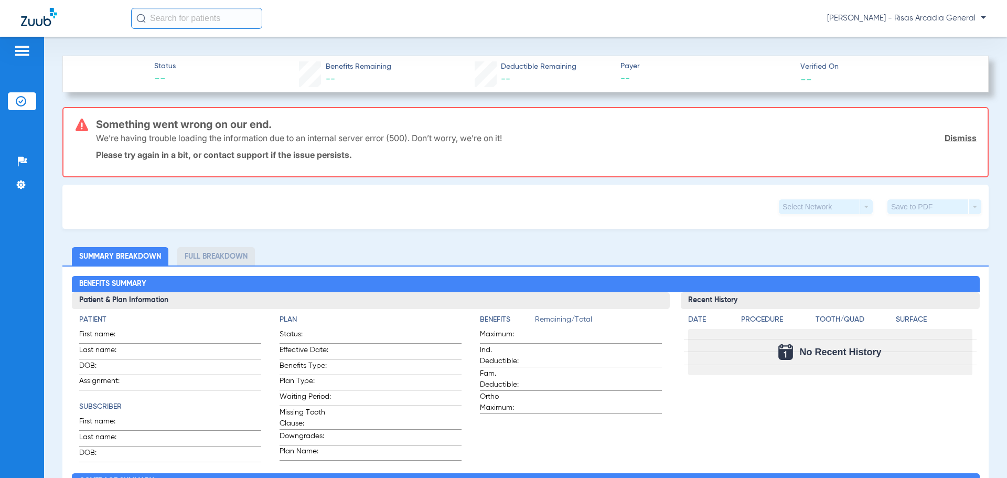
scroll to position [157, 0]
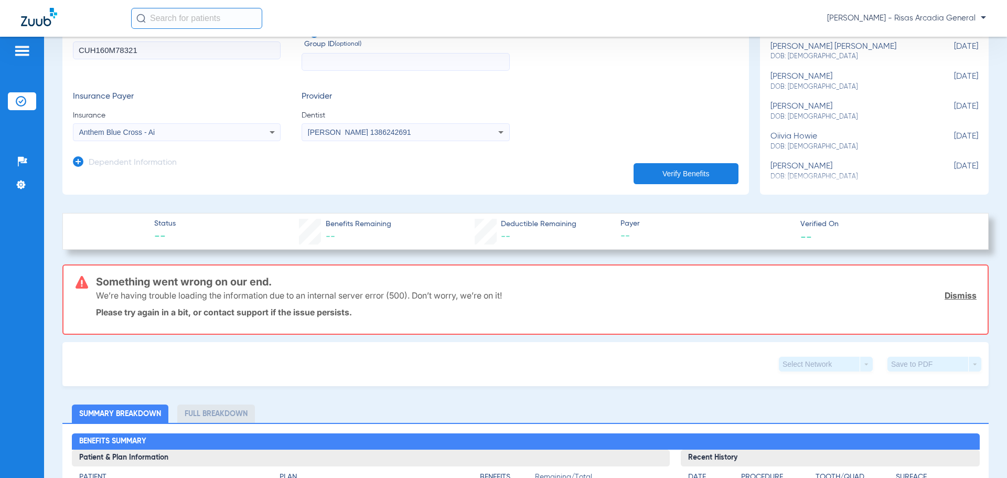
click at [690, 176] on button "Verify Benefits" at bounding box center [686, 173] width 105 height 21
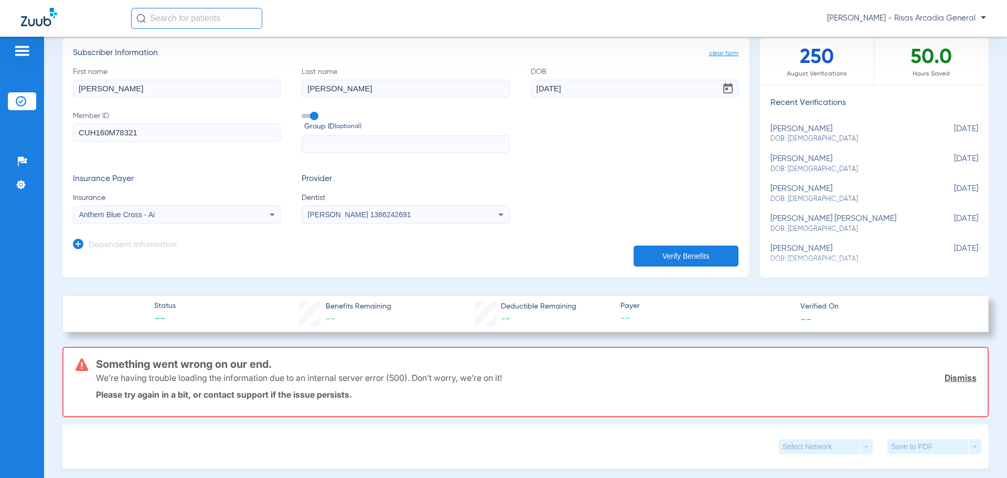
scroll to position [0, 0]
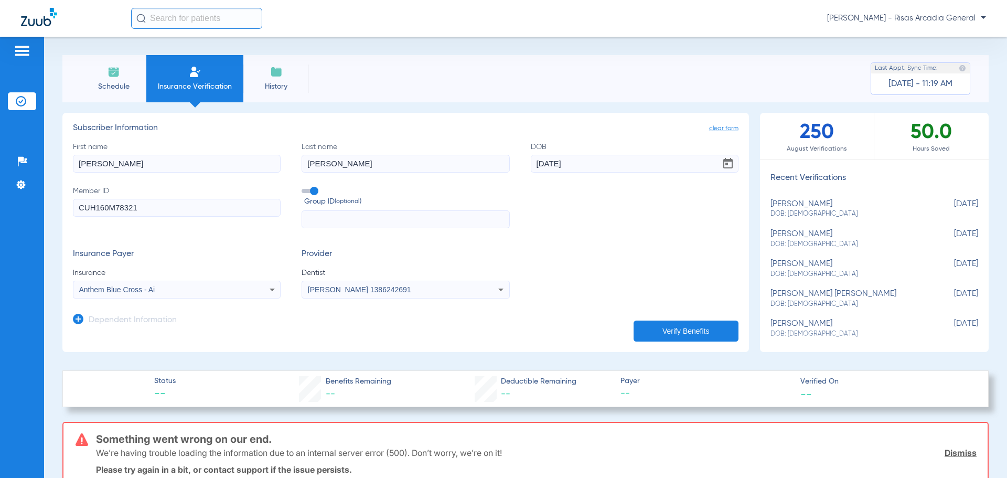
click at [125, 86] on span "Schedule" at bounding box center [114, 86] width 50 height 10
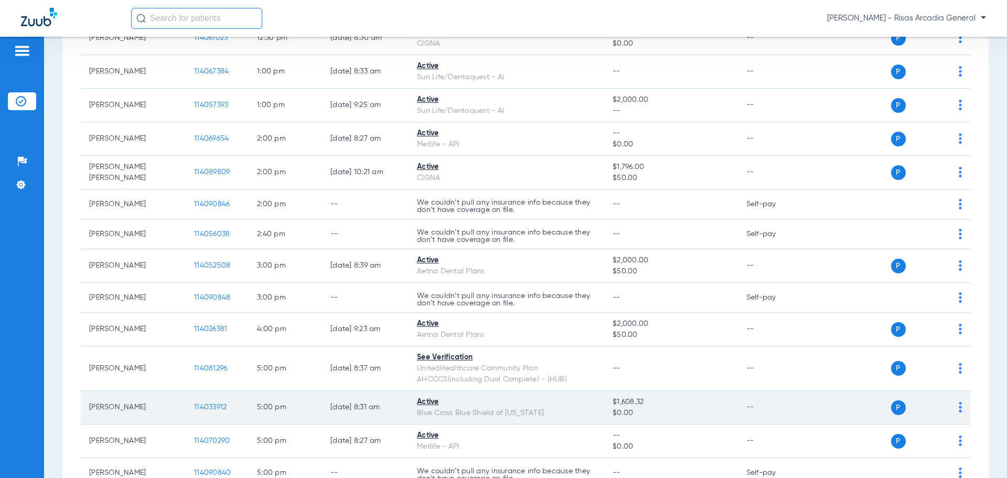
scroll to position [367, 0]
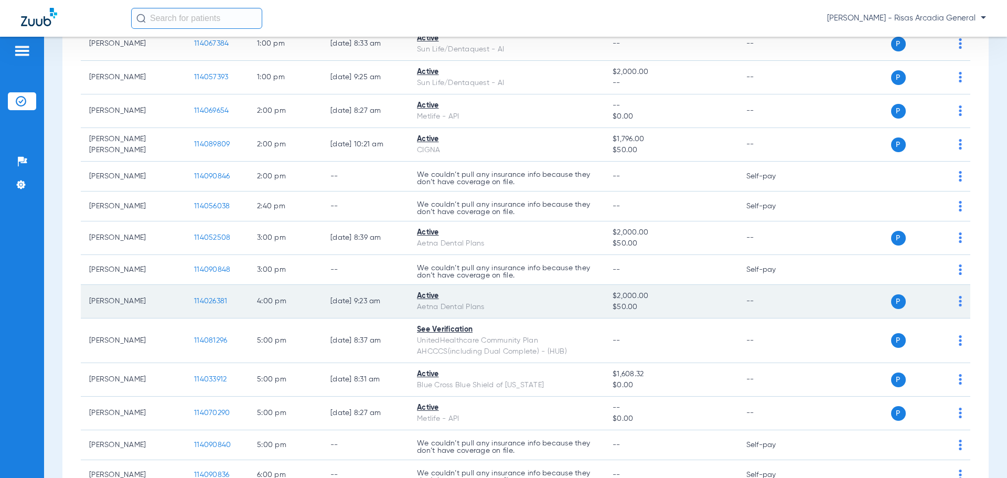
click at [955, 301] on td "P S" at bounding box center [890, 302] width 162 height 34
click at [959, 301] on img at bounding box center [960, 301] width 3 height 10
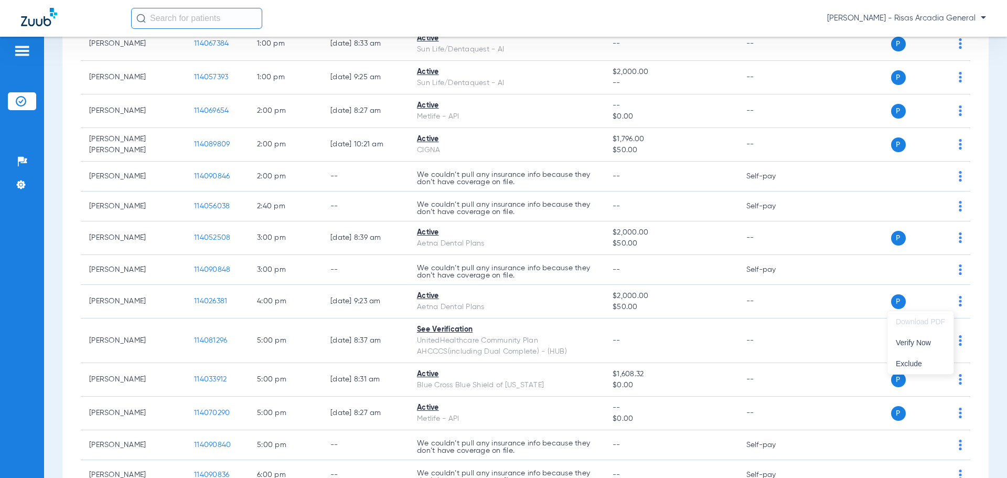
click at [204, 302] on div at bounding box center [503, 239] width 1007 height 478
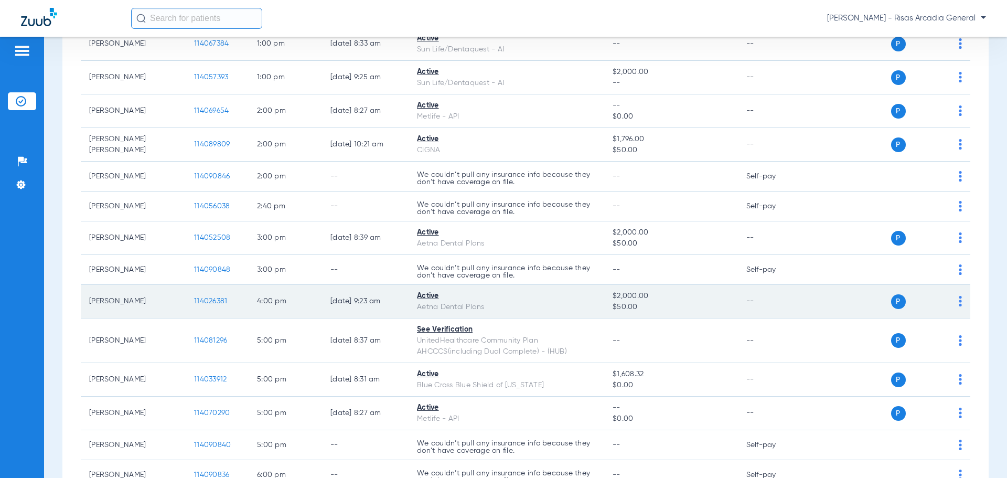
click at [206, 301] on span "114026381" at bounding box center [210, 300] width 33 height 7
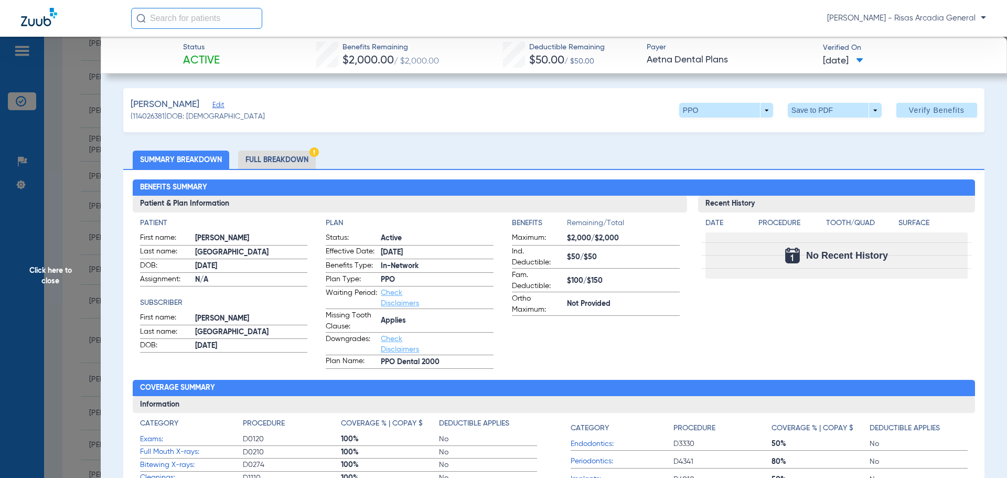
click at [268, 159] on li "Full Breakdown" at bounding box center [277, 160] width 78 height 18
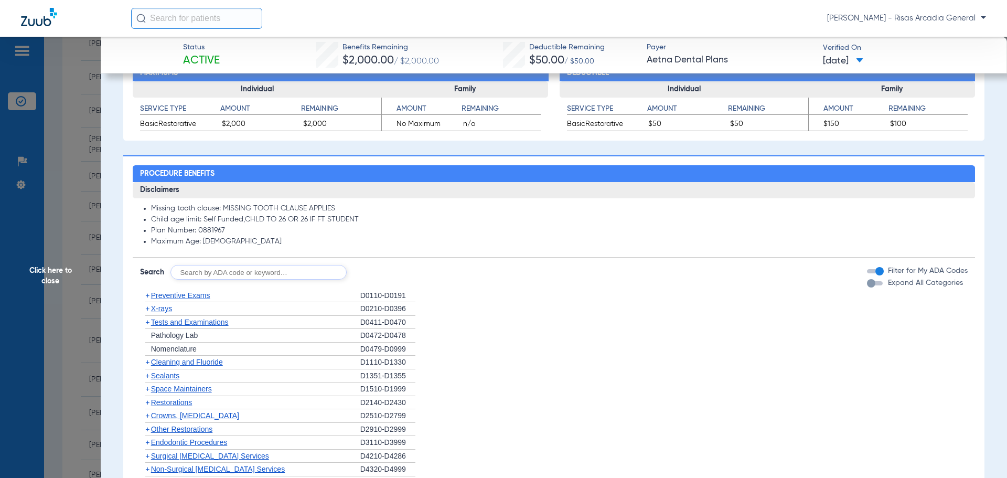
scroll to position [734, 0]
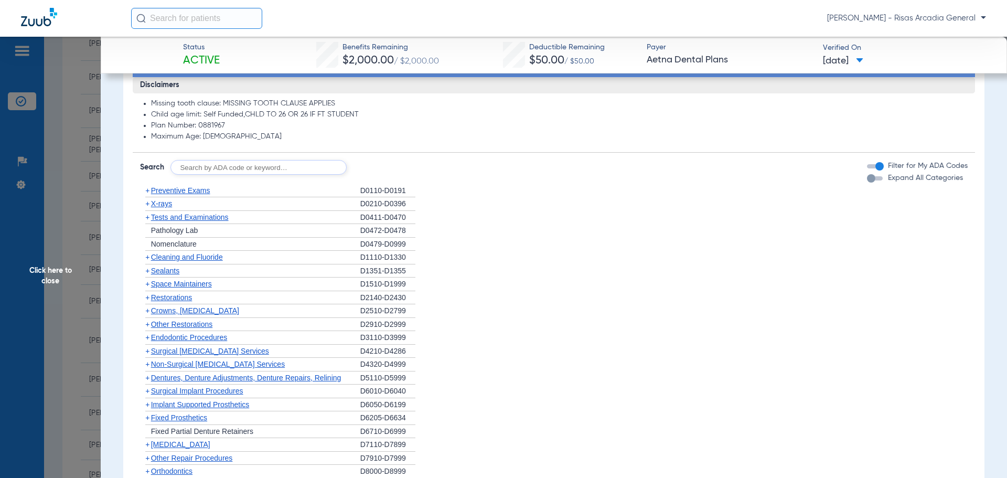
click at [180, 191] on span "Preventive Exams" at bounding box center [180, 190] width 59 height 8
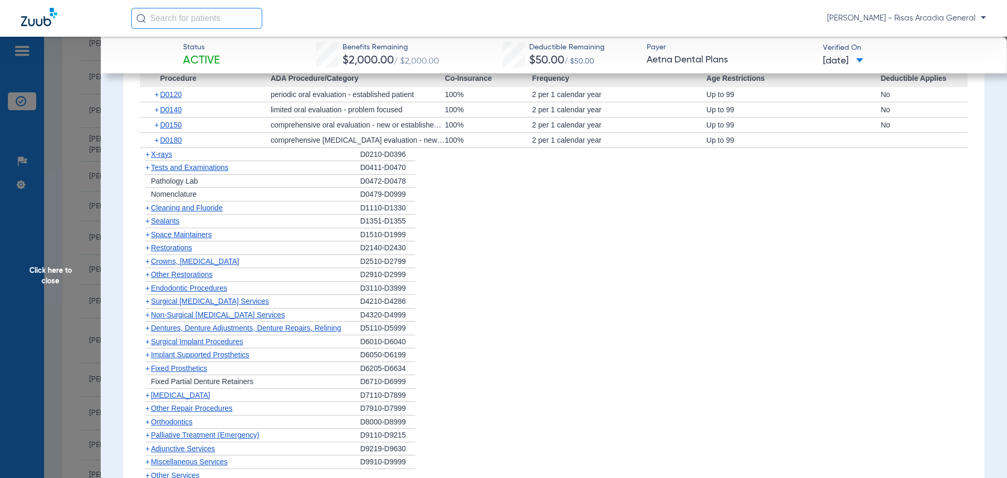
scroll to position [892, 0]
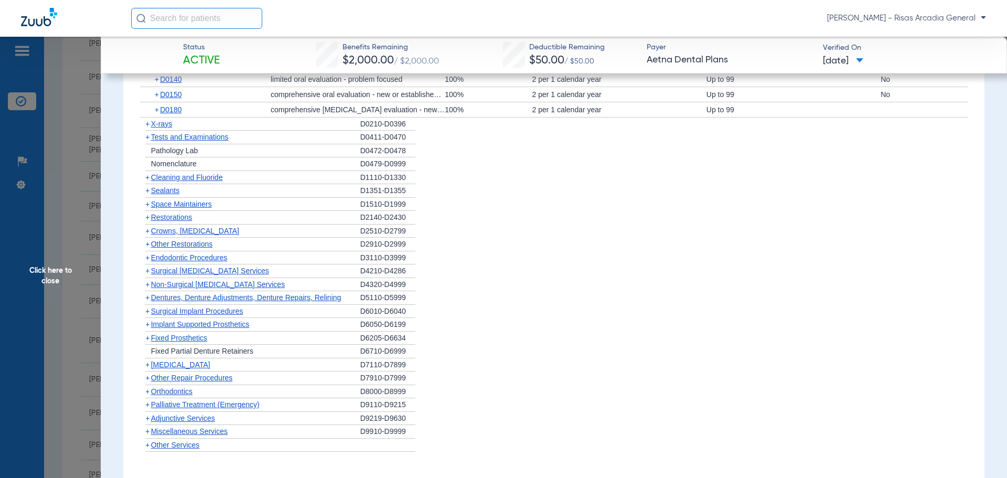
click at [171, 125] on span "X-rays" at bounding box center [161, 124] width 21 height 8
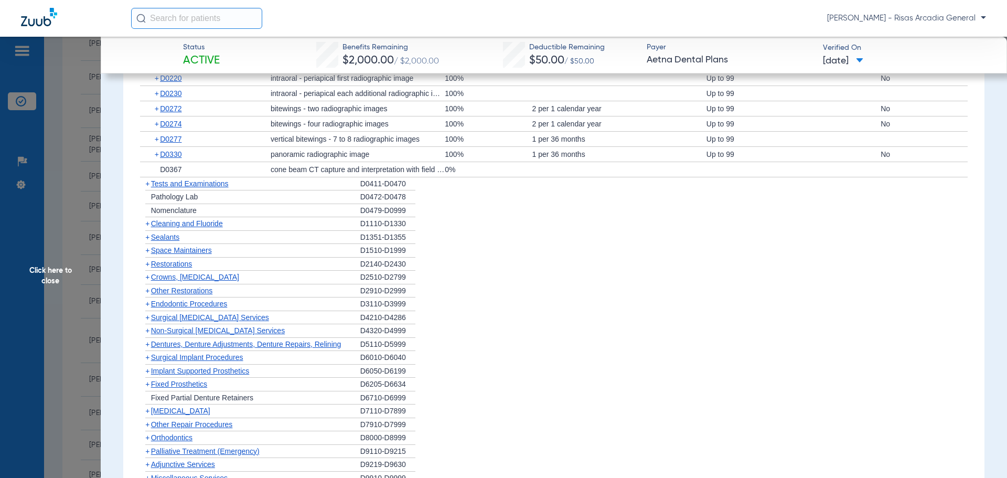
scroll to position [997, 0]
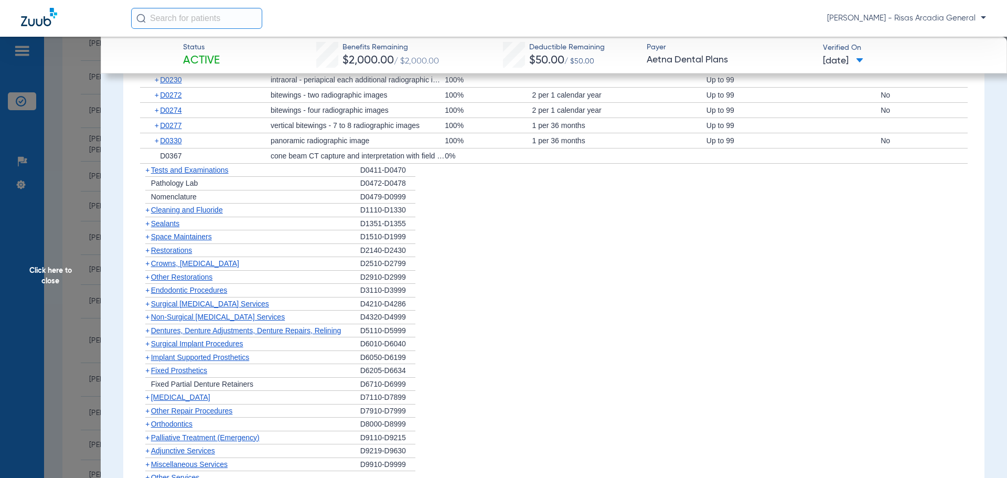
click at [184, 210] on span "Cleaning and Fluoride" at bounding box center [187, 210] width 72 height 8
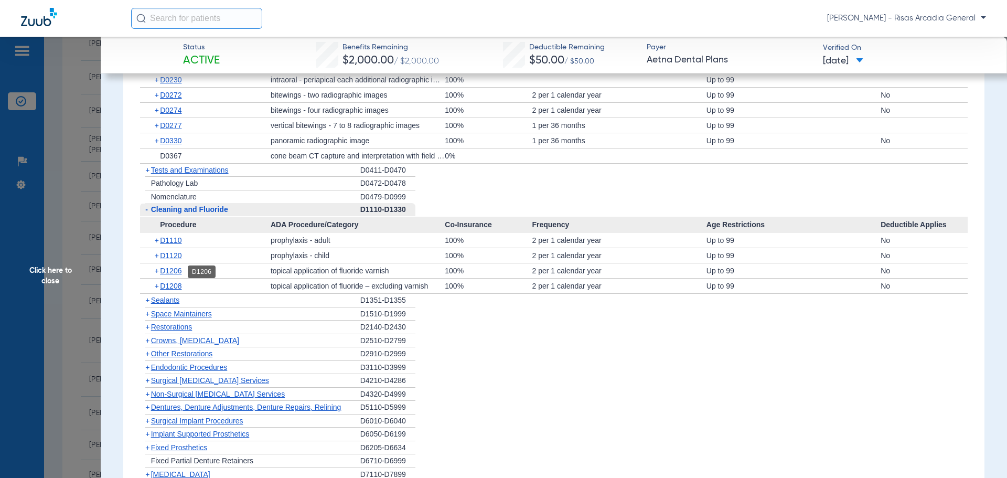
click at [178, 271] on span "D1206" at bounding box center [171, 271] width 22 height 8
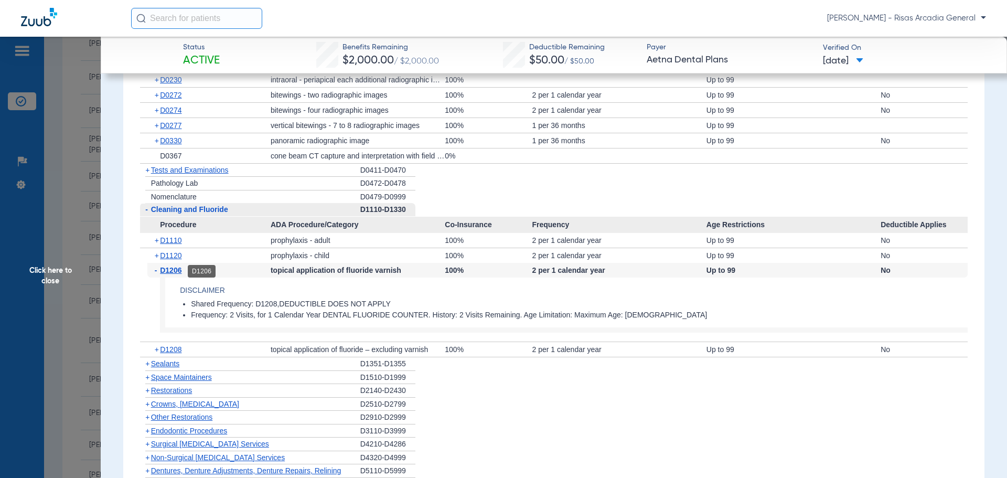
click at [182, 274] on span "D1206" at bounding box center [171, 270] width 22 height 8
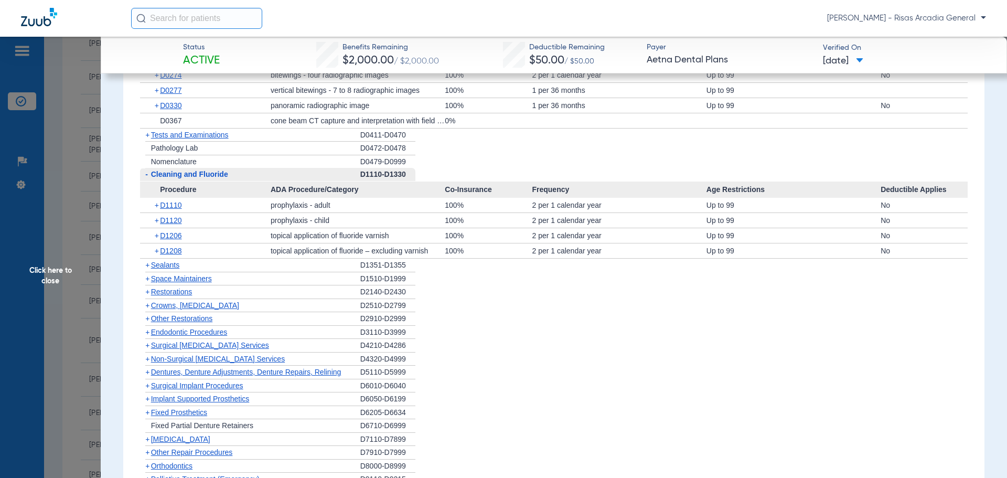
scroll to position [1049, 0]
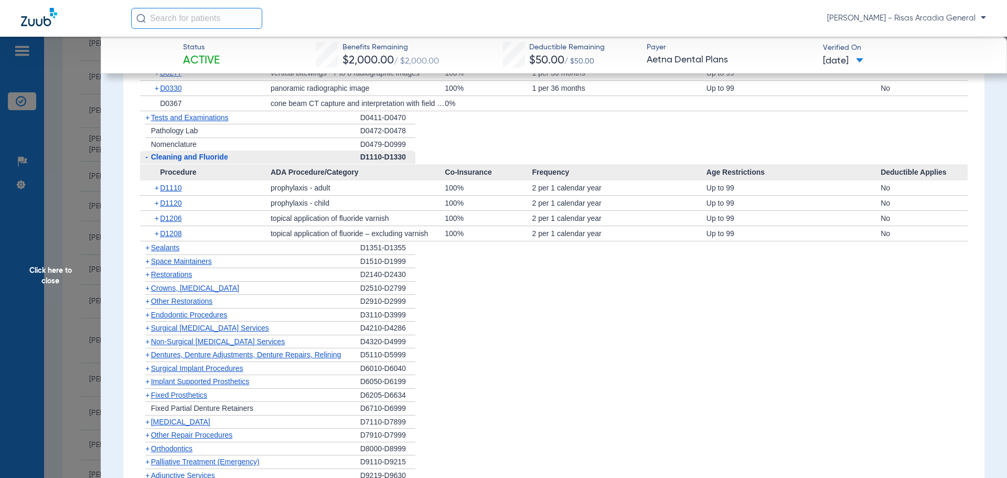
click at [169, 250] on span "Sealants" at bounding box center [165, 247] width 28 height 8
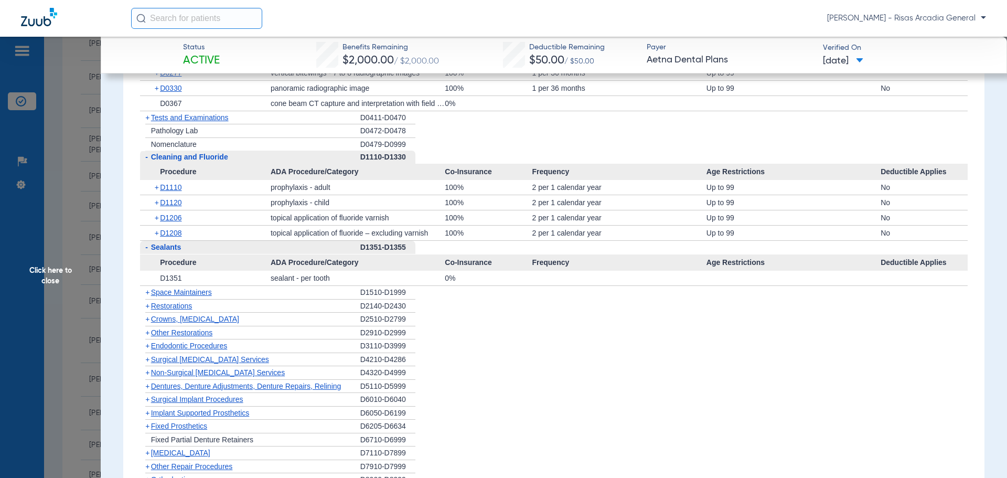
click at [168, 291] on span "Space Maintainers" at bounding box center [181, 292] width 61 height 8
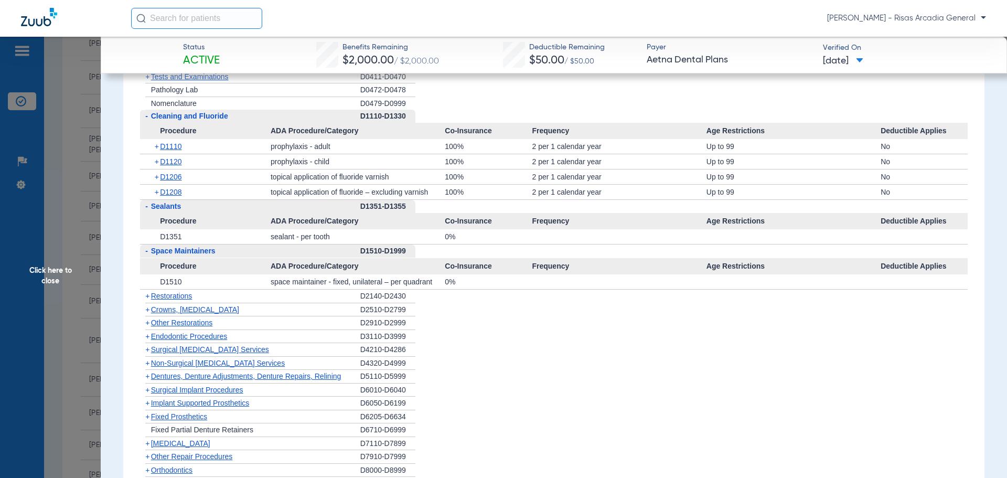
scroll to position [1154, 0]
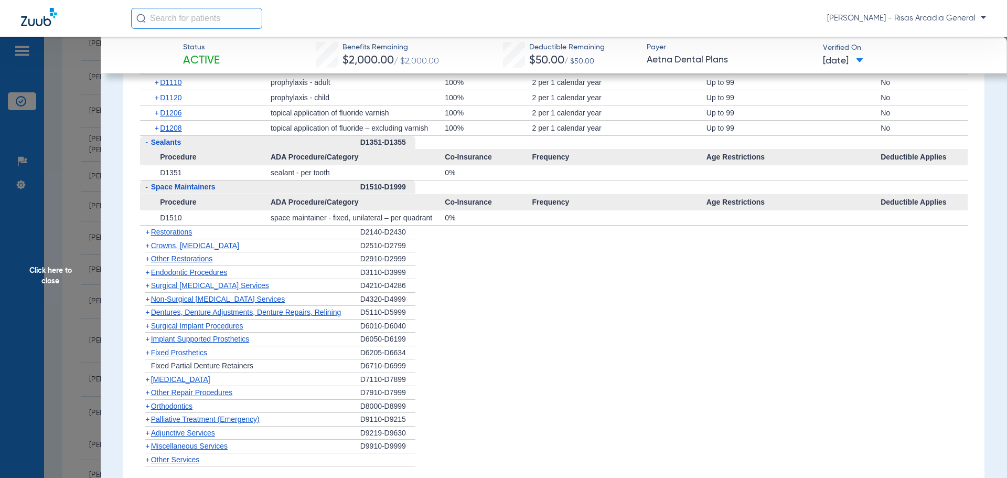
click at [202, 283] on span "Surgical [MEDICAL_DATA] Services" at bounding box center [210, 285] width 118 height 8
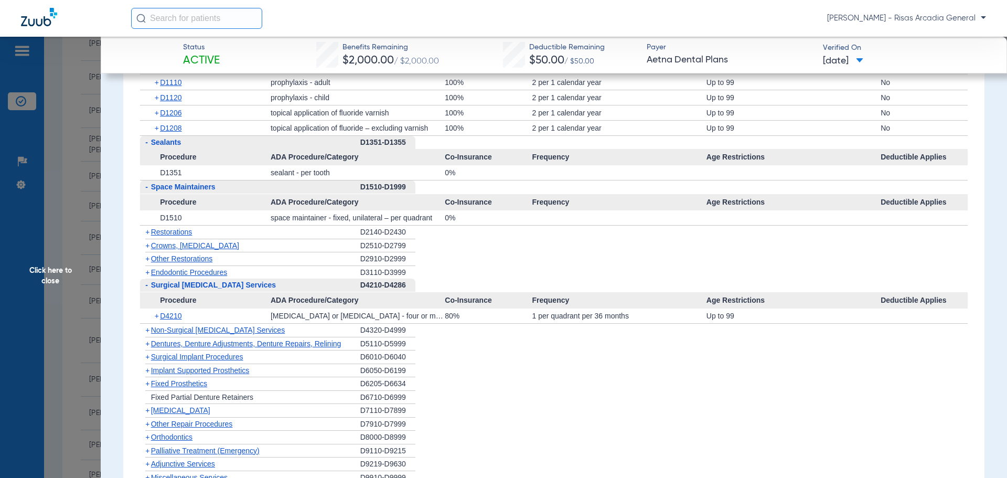
click at [217, 330] on span "Non-Surgical [MEDICAL_DATA] Services" at bounding box center [218, 330] width 134 height 8
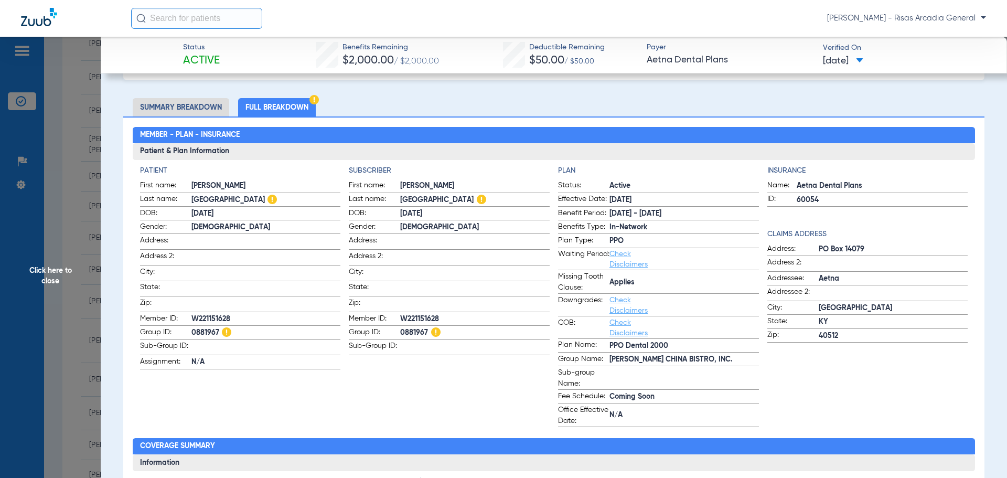
scroll to position [105, 0]
